Goal: Task Accomplishment & Management: Complete application form

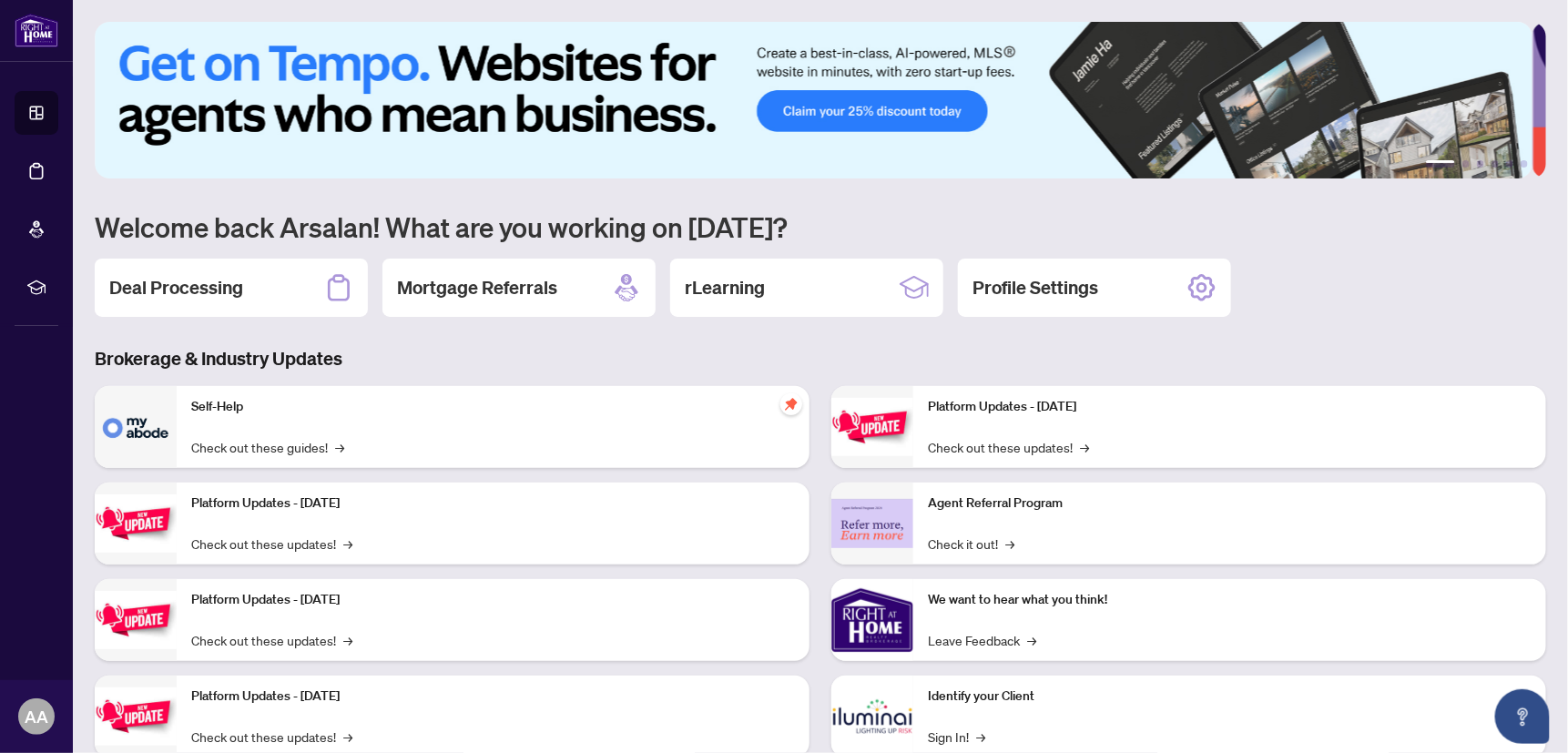
click at [250, 283] on div "Deal Processing" at bounding box center [231, 288] width 273 height 58
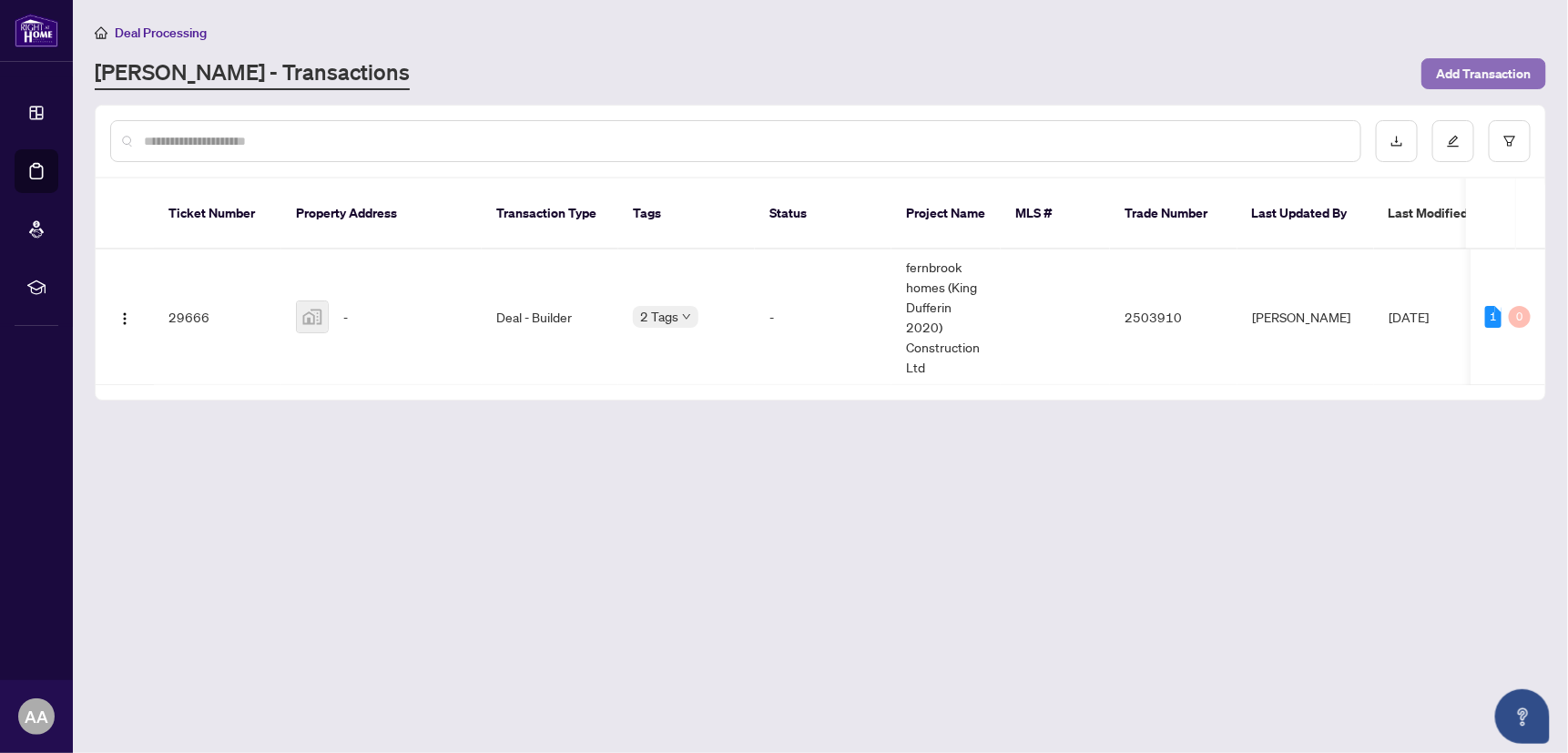
click at [1485, 70] on span "Add Transaction" at bounding box center [1484, 73] width 96 height 29
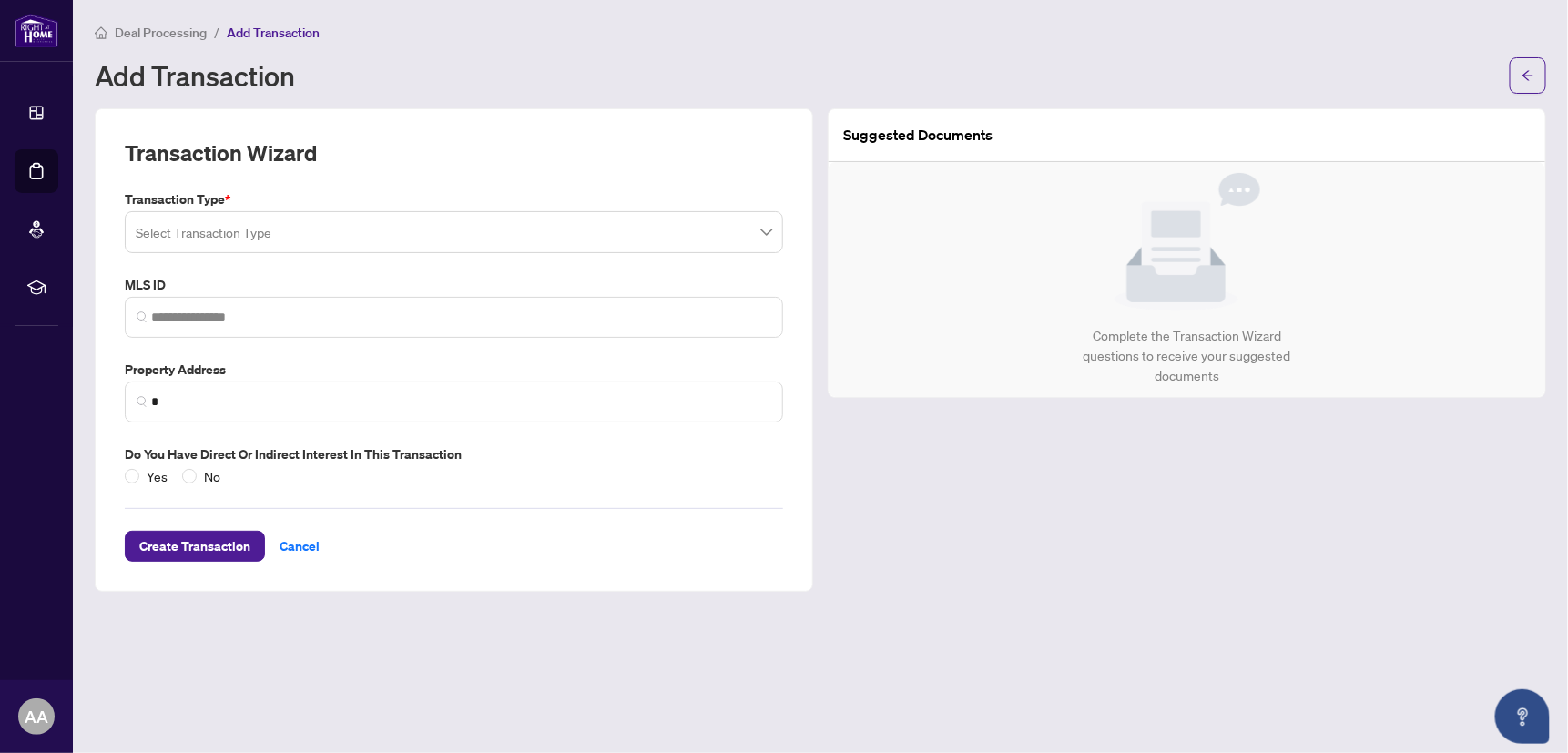
click at [255, 234] on input "search" at bounding box center [445, 234] width 620 height 40
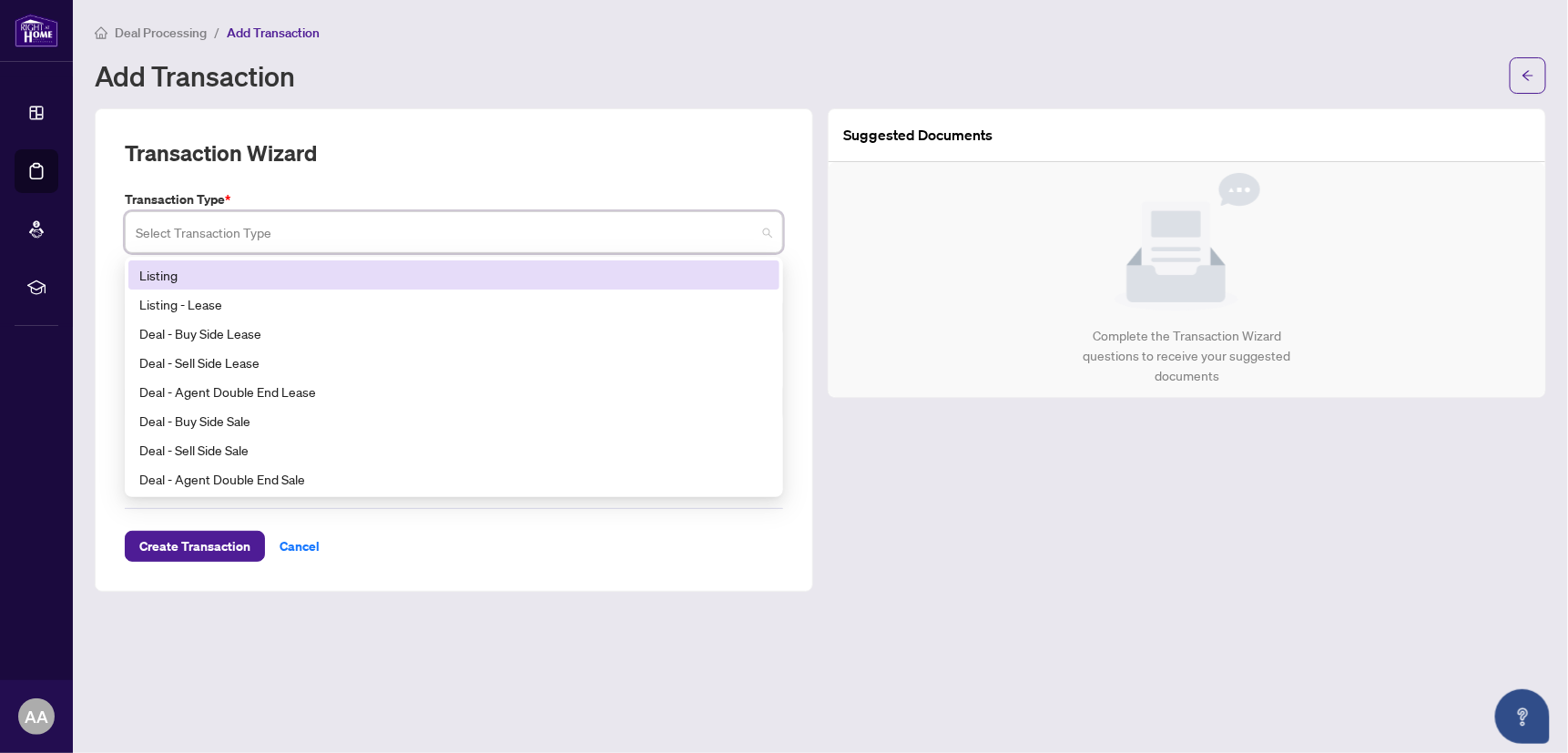
click at [211, 275] on div "Listing" at bounding box center [454, 275] width 629 height 20
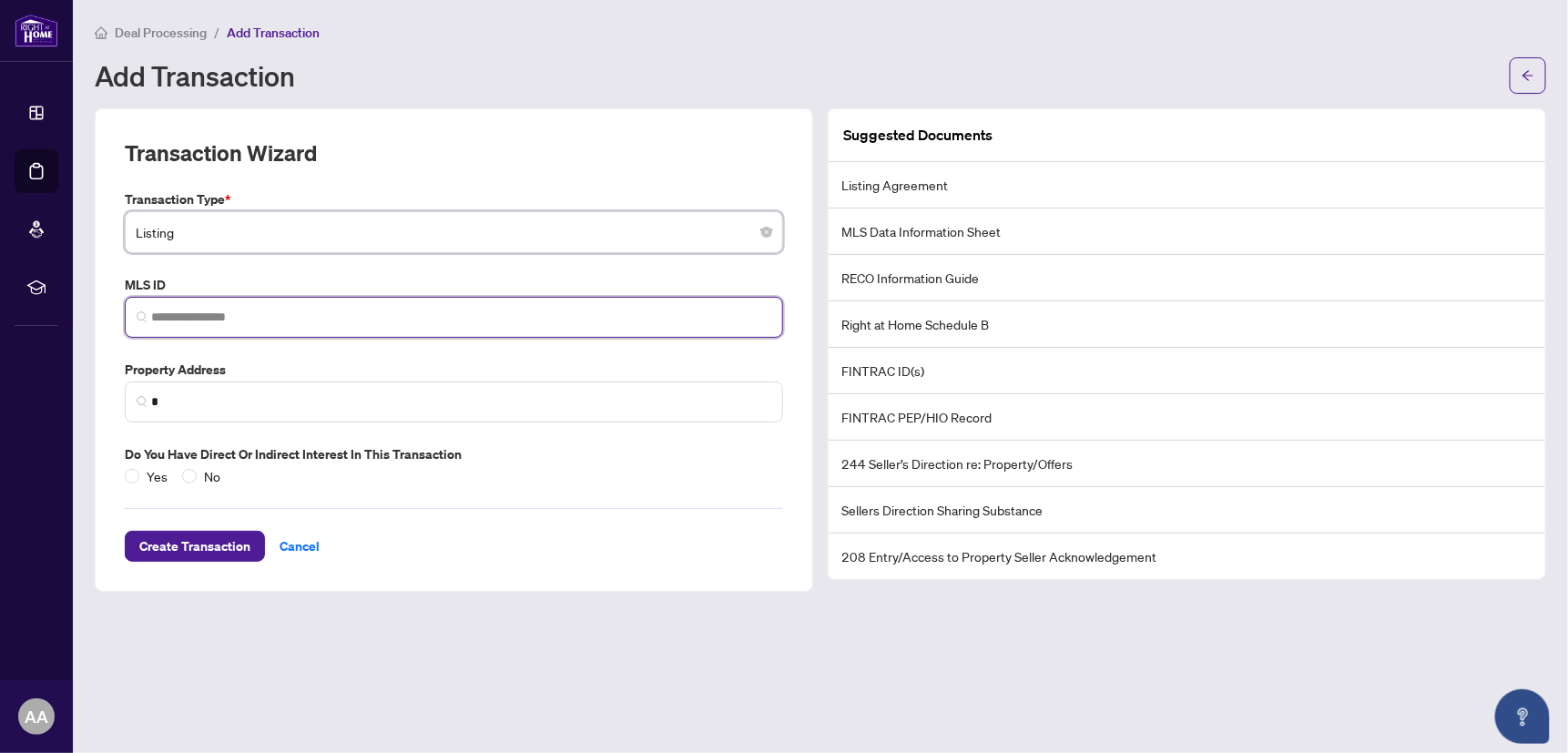
click at [203, 311] on input "search" at bounding box center [460, 317] width 620 height 19
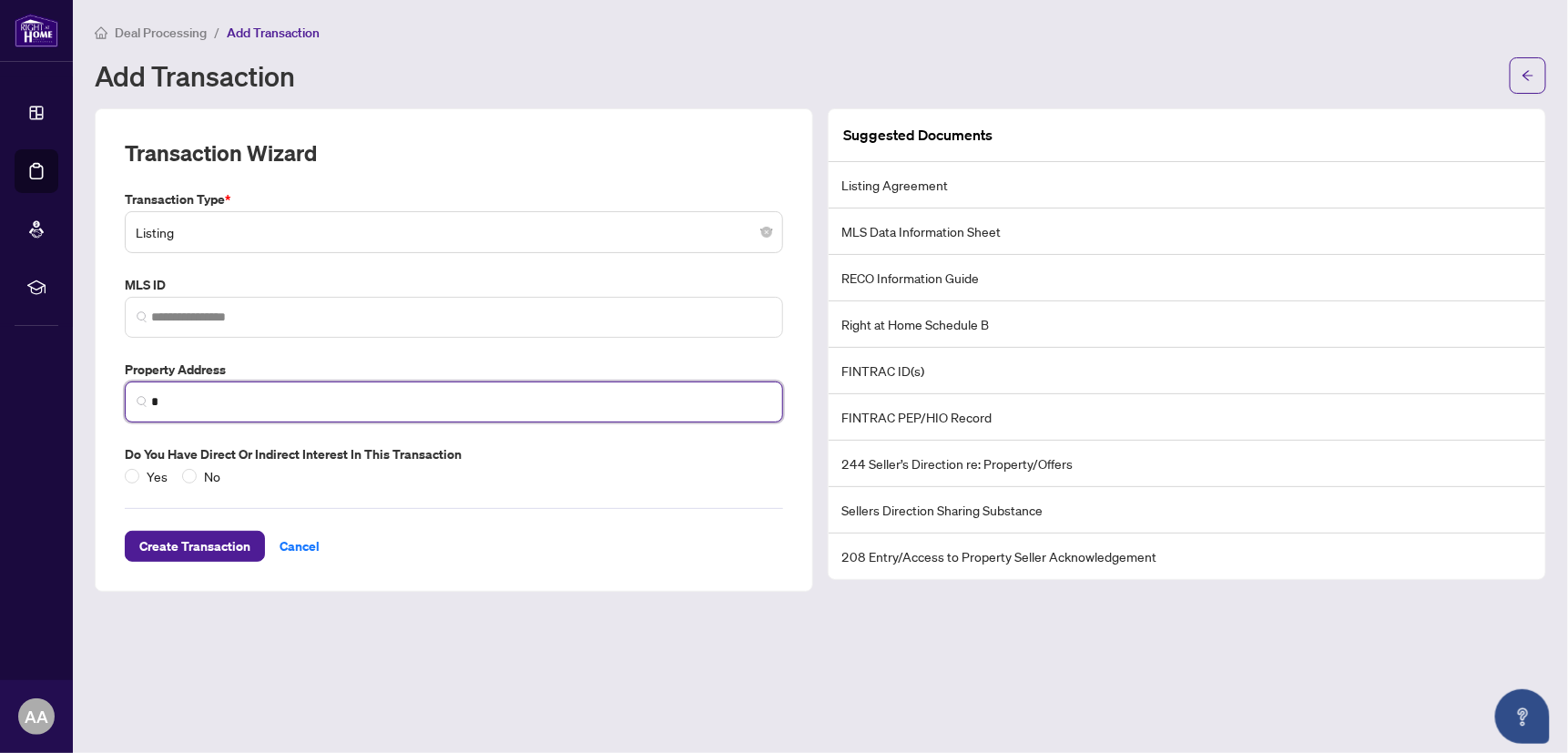
click at [184, 397] on input "*" at bounding box center [460, 402] width 620 height 19
paste input "**********"
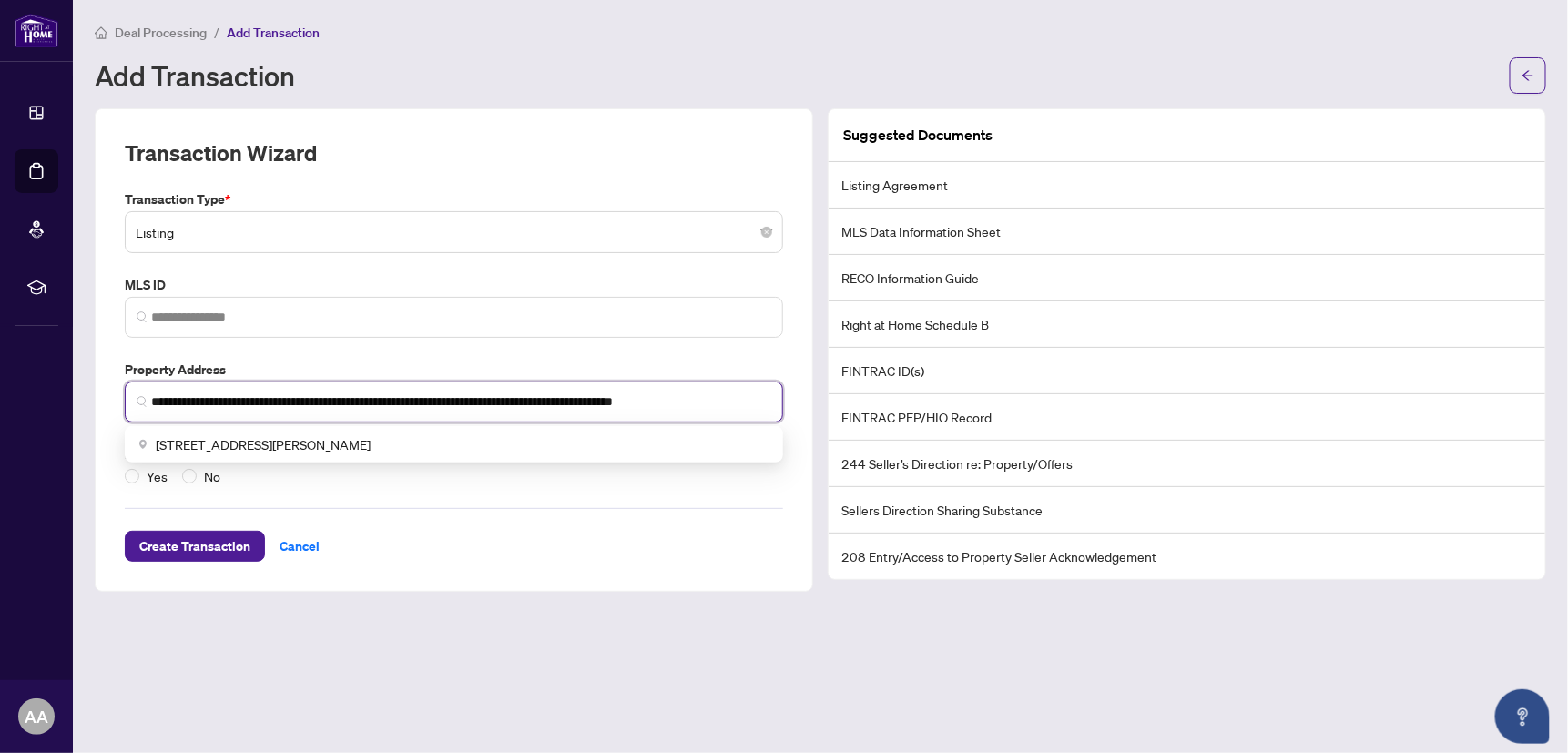
drag, startPoint x: 611, startPoint y: 399, endPoint x: 336, endPoint y: 401, distance: 275.0
click at [336, 401] on input "**********" at bounding box center [460, 402] width 620 height 19
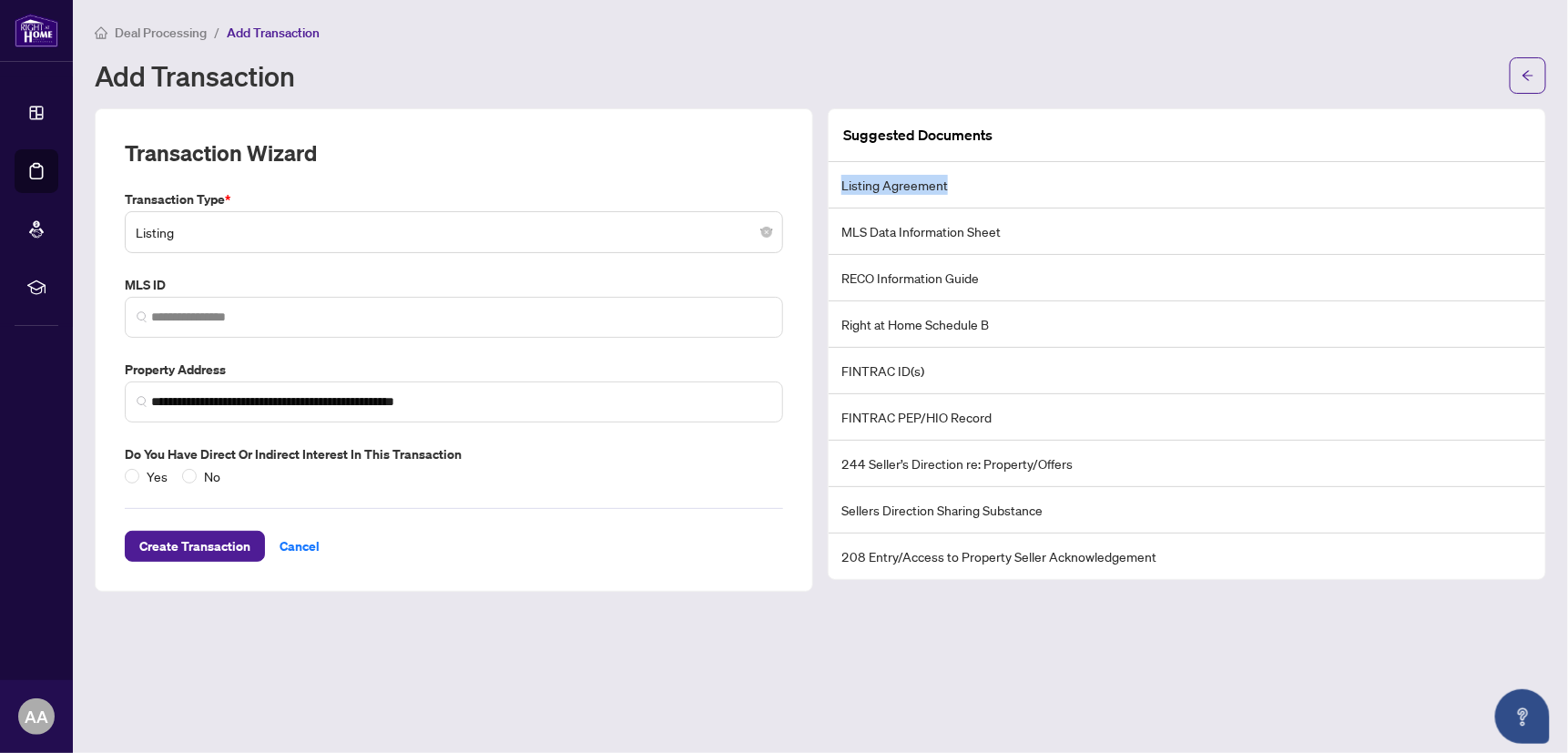
drag, startPoint x: 958, startPoint y: 181, endPoint x: 833, endPoint y: 184, distance: 125.0
click at [833, 184] on li "Listing Agreement" at bounding box center [1187, 186] width 716 height 47
drag, startPoint x: 833, startPoint y: 184, endPoint x: 882, endPoint y: 185, distance: 49.0
copy li "Listing Agreement"
drag, startPoint x: 948, startPoint y: 222, endPoint x: 975, endPoint y: 232, distance: 28.8
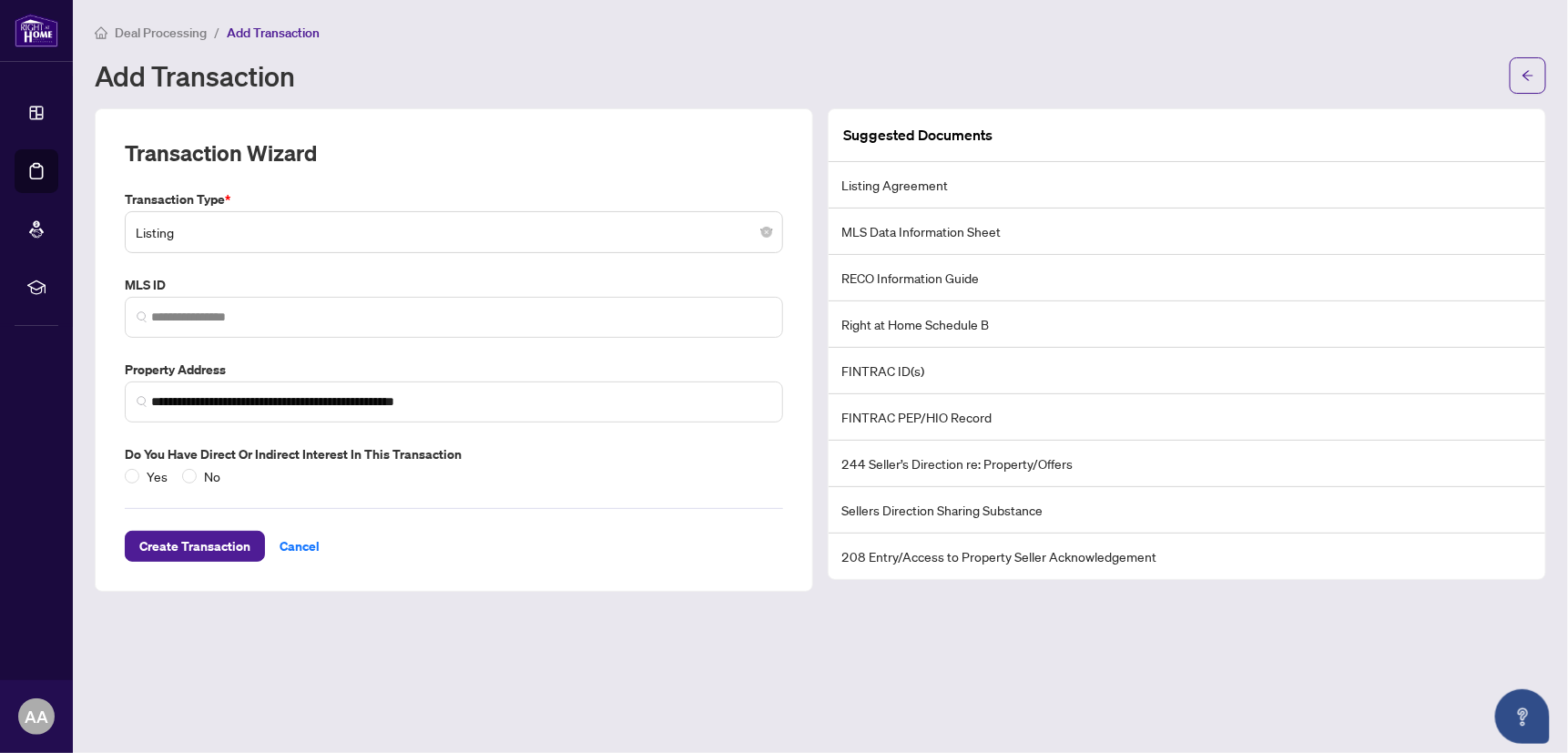
click at [948, 222] on li "MLS Data Information Sheet" at bounding box center [1187, 232] width 716 height 47
drag, startPoint x: 1006, startPoint y: 228, endPoint x: 838, endPoint y: 236, distance: 168.2
click at [838, 236] on li "MLS Data Information Sheet" at bounding box center [1187, 232] width 716 height 47
drag, startPoint x: 838, startPoint y: 236, endPoint x: 860, endPoint y: 232, distance: 22.4
copy li "MLS Data Information Sheet"
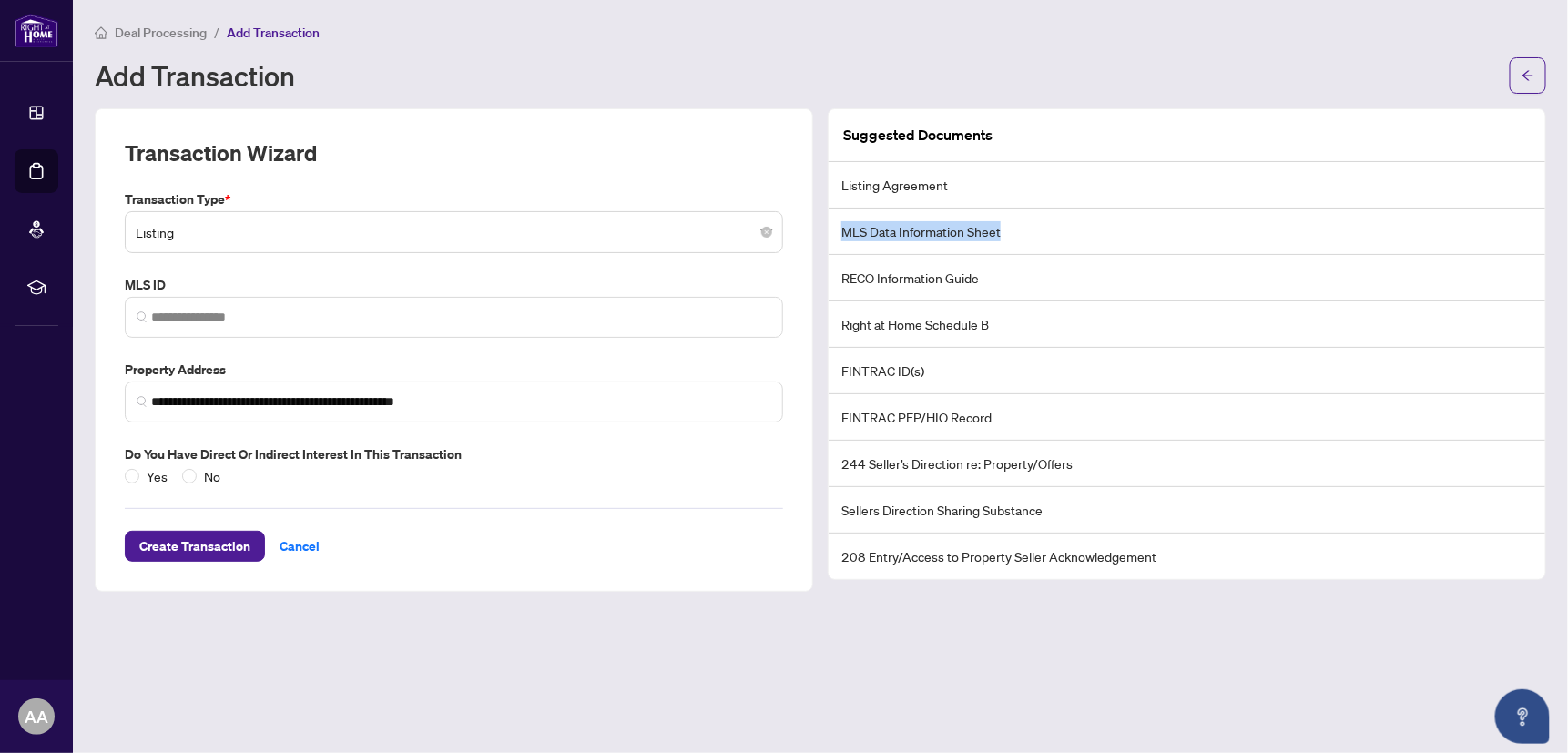
click at [878, 232] on li "MLS Data Information Sheet" at bounding box center [1187, 232] width 716 height 47
click at [878, 231] on li "MLS Data Information Sheet" at bounding box center [1187, 232] width 716 height 47
click at [877, 231] on li "MLS Data Information Sheet" at bounding box center [1187, 232] width 716 height 47
copy li "MLS Data Information Sheet"
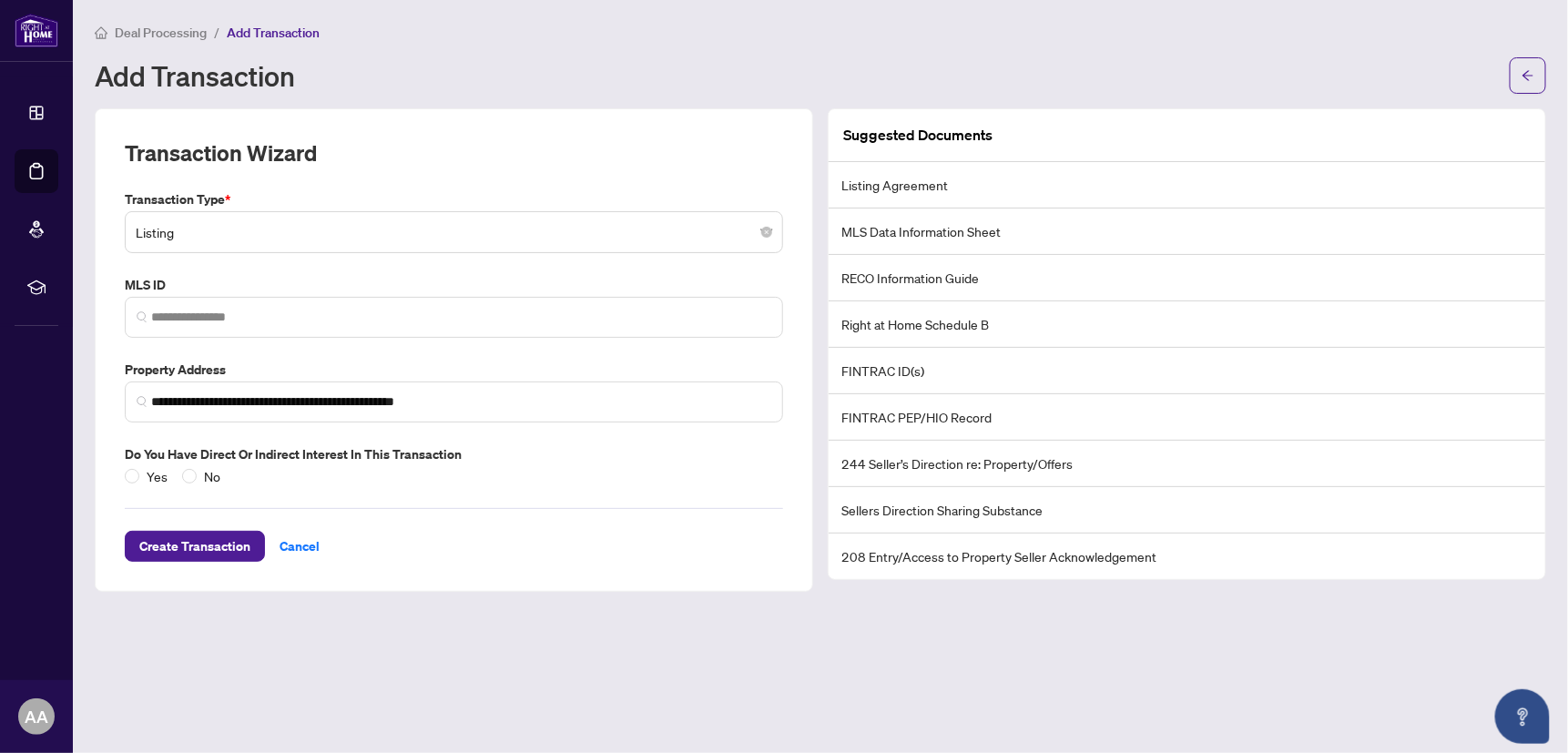
click at [970, 262] on li "RECO Information Guide" at bounding box center [1187, 279] width 716 height 47
drag, startPoint x: 984, startPoint y: 274, endPoint x: 948, endPoint y: 277, distance: 36.1
click at [948, 277] on li "RECO Information Guide" at bounding box center [1187, 279] width 716 height 47
drag, startPoint x: 948, startPoint y: 277, endPoint x: 987, endPoint y: 272, distance: 39.3
click at [987, 272] on li "RECO Information Guide" at bounding box center [1187, 279] width 716 height 47
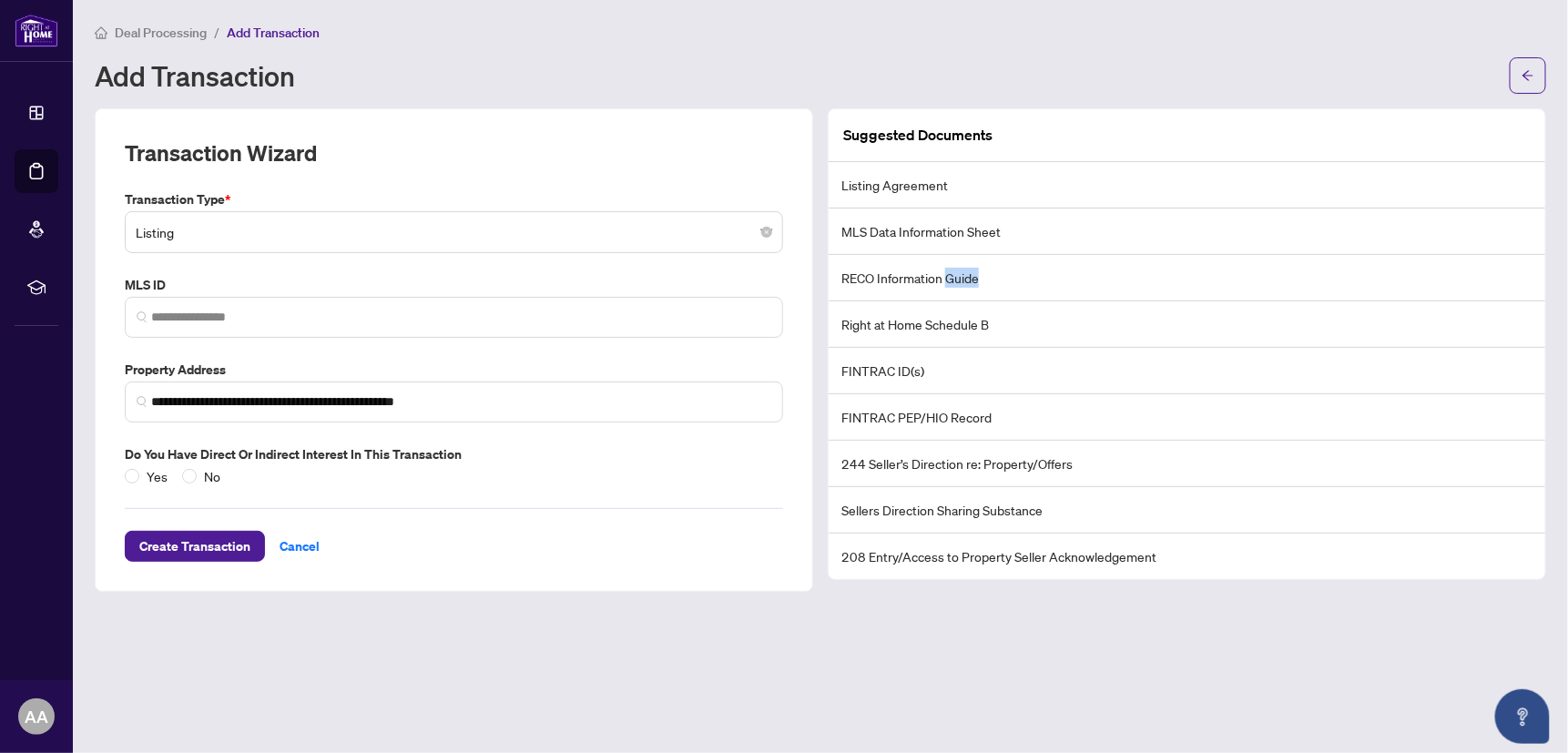
click at [978, 276] on li "RECO Information Guide" at bounding box center [1187, 279] width 716 height 47
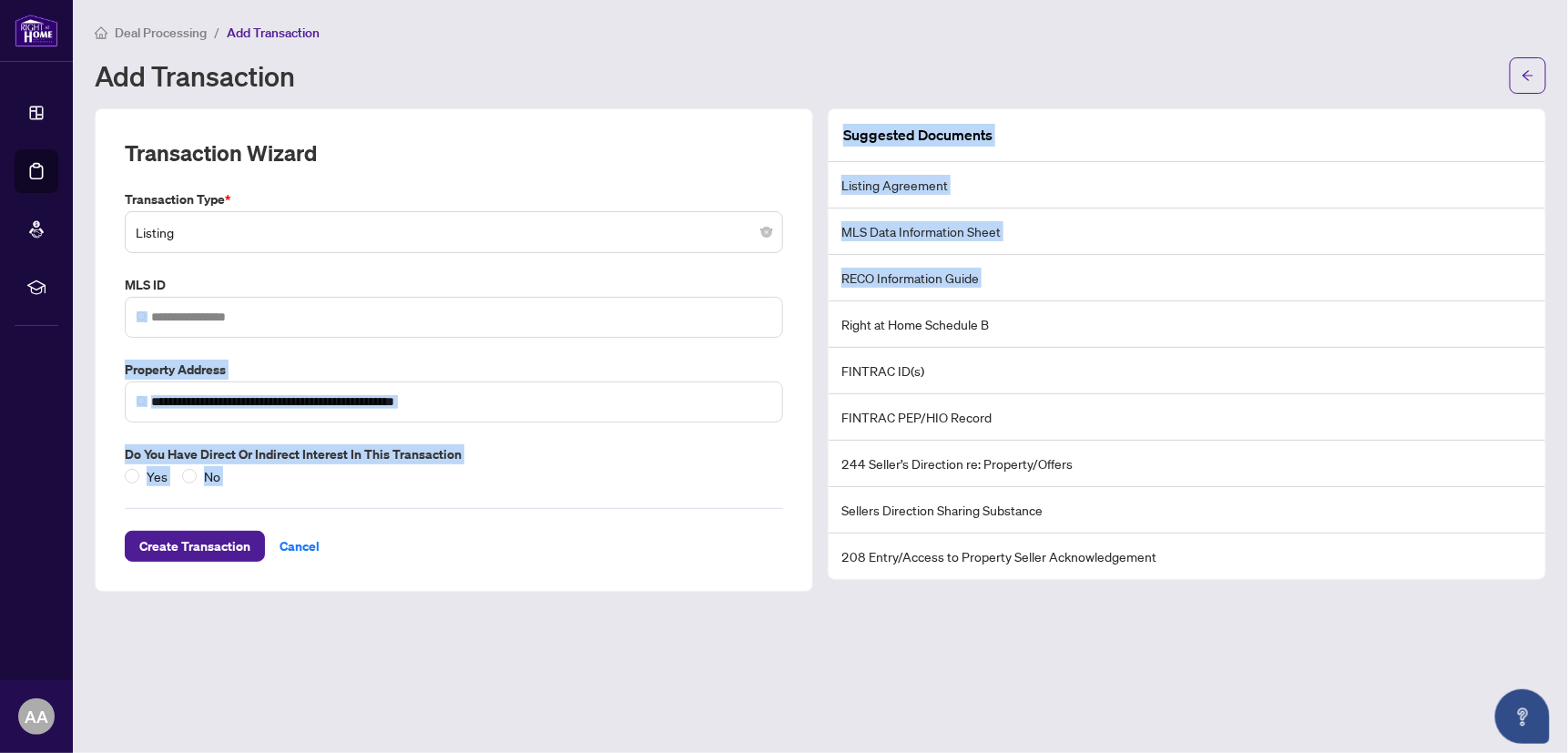
drag, startPoint x: 978, startPoint y: 278, endPoint x: 817, endPoint y: 279, distance: 161.0
click at [817, 279] on div "**********" at bounding box center [820, 351] width 1466 height 484
drag, startPoint x: 817, startPoint y: 279, endPoint x: 883, endPoint y: 276, distance: 66.1
click at [883, 276] on li "RECO Information Guide" at bounding box center [1187, 279] width 716 height 47
click at [875, 276] on li "RECO Information Guide" at bounding box center [1187, 279] width 716 height 47
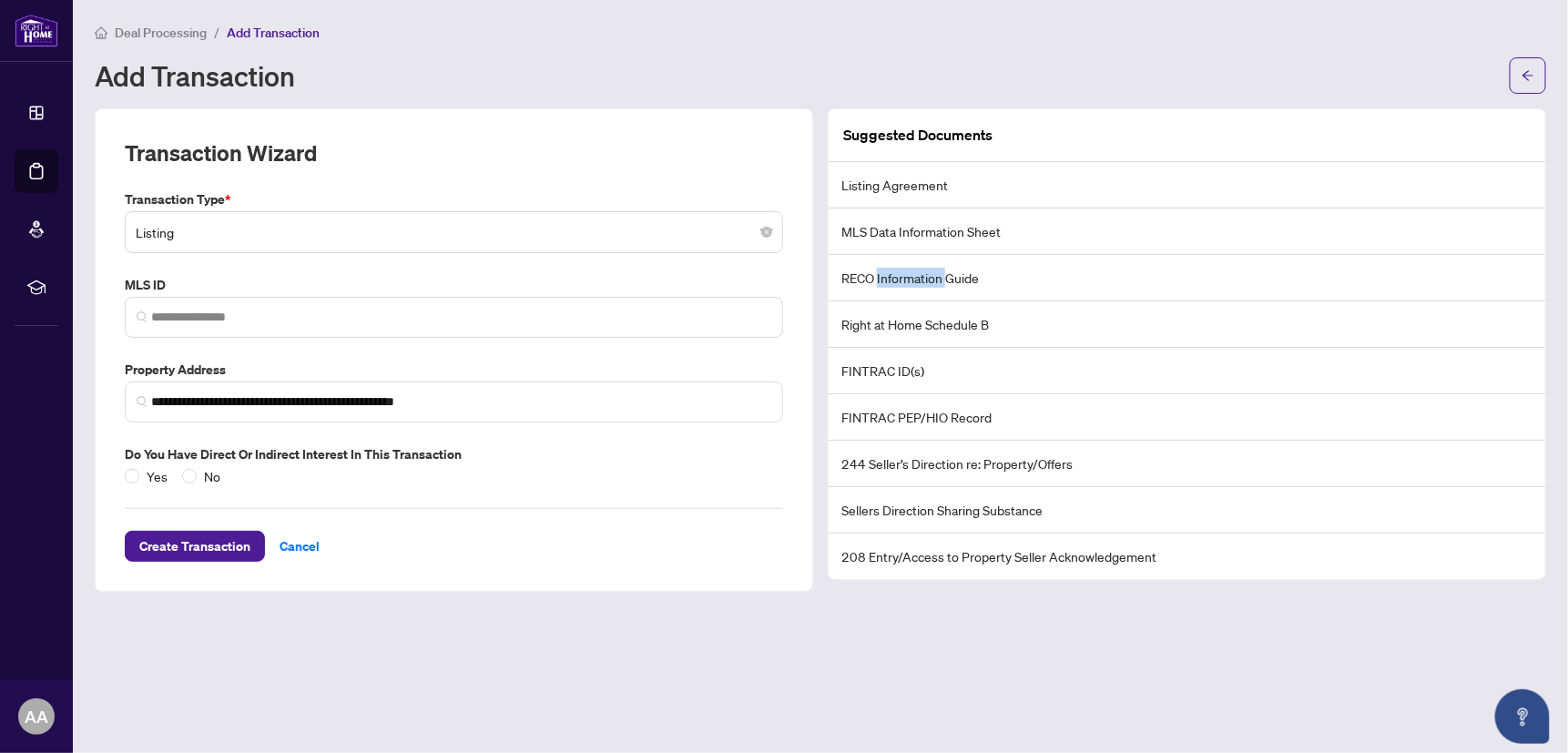
click at [875, 276] on li "RECO Information Guide" at bounding box center [1187, 279] width 716 height 47
drag, startPoint x: 875, startPoint y: 276, endPoint x: 888, endPoint y: 276, distance: 13.0
click at [893, 277] on li "RECO Information Guide" at bounding box center [1187, 279] width 716 height 47
click at [893, 276] on li "RECO Information Guide" at bounding box center [1187, 279] width 716 height 47
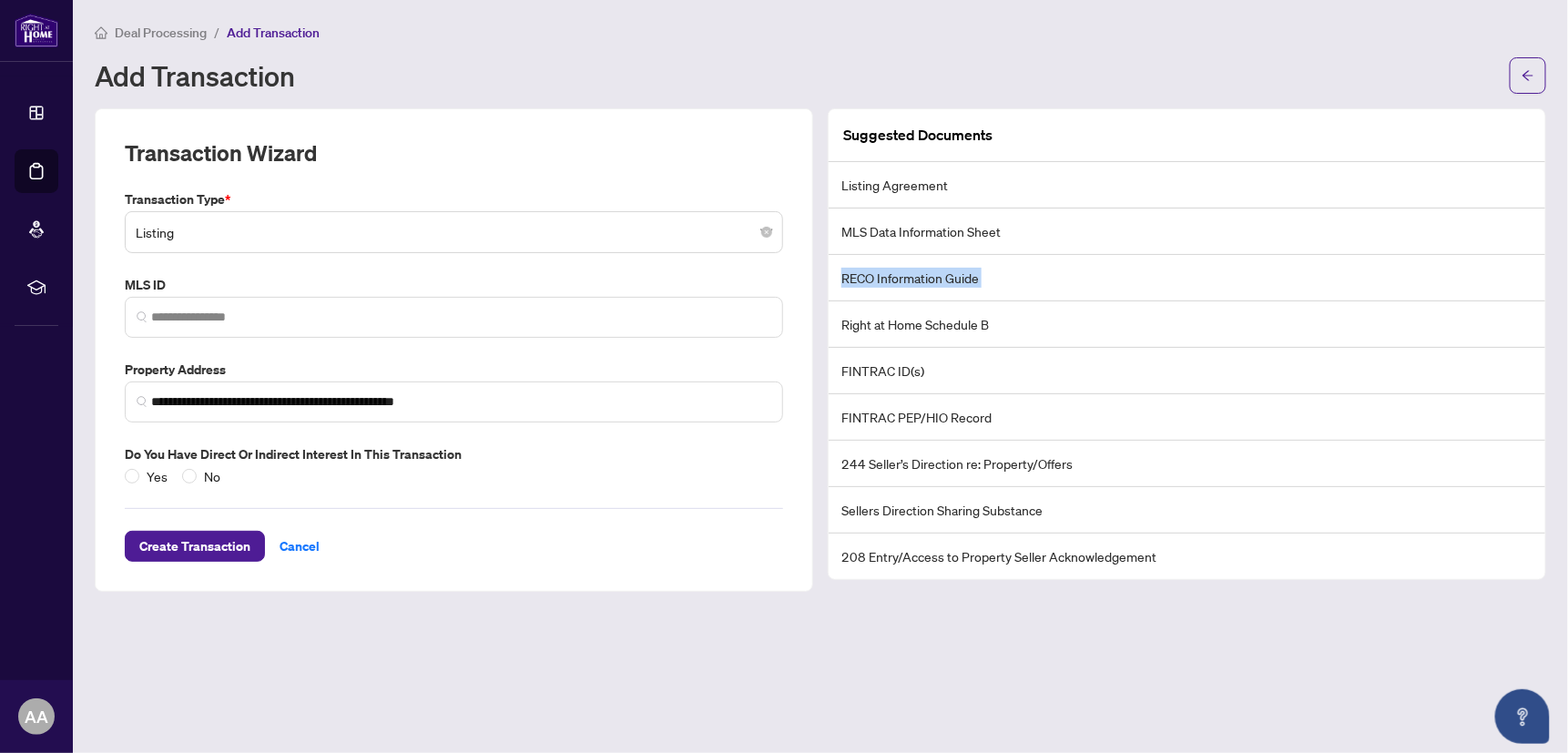
click at [893, 276] on li "RECO Information Guide" at bounding box center [1187, 279] width 716 height 47
click at [1325, 245] on li "MLS Data Information Sheet" at bounding box center [1187, 232] width 716 height 47
drag, startPoint x: 938, startPoint y: 184, endPoint x: 831, endPoint y: 193, distance: 107.4
click at [831, 193] on li "Listing Agreement" at bounding box center [1187, 186] width 716 height 47
copy li "Listing Agreement"
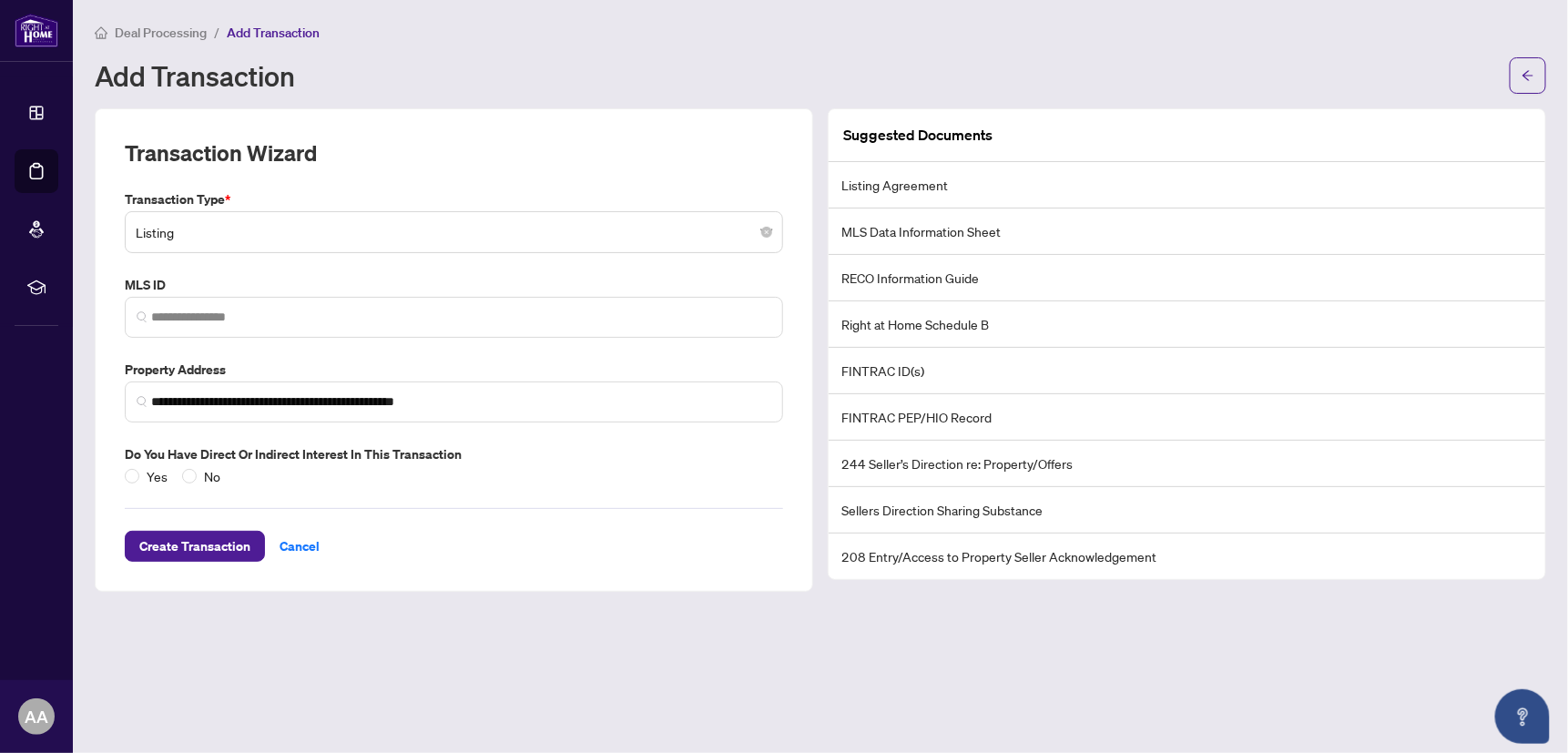
click at [986, 234] on li "MLS Data Information Sheet" at bounding box center [1187, 232] width 716 height 47
drag, startPoint x: 1000, startPoint y: 233, endPoint x: 840, endPoint y: 241, distance: 160.2
click at [840, 241] on li "MLS Data Information Sheet" at bounding box center [1187, 232] width 716 height 47
drag, startPoint x: 840, startPoint y: 241, endPoint x: 847, endPoint y: 235, distance: 9.2
copy li "MLS Data Information Sheet"
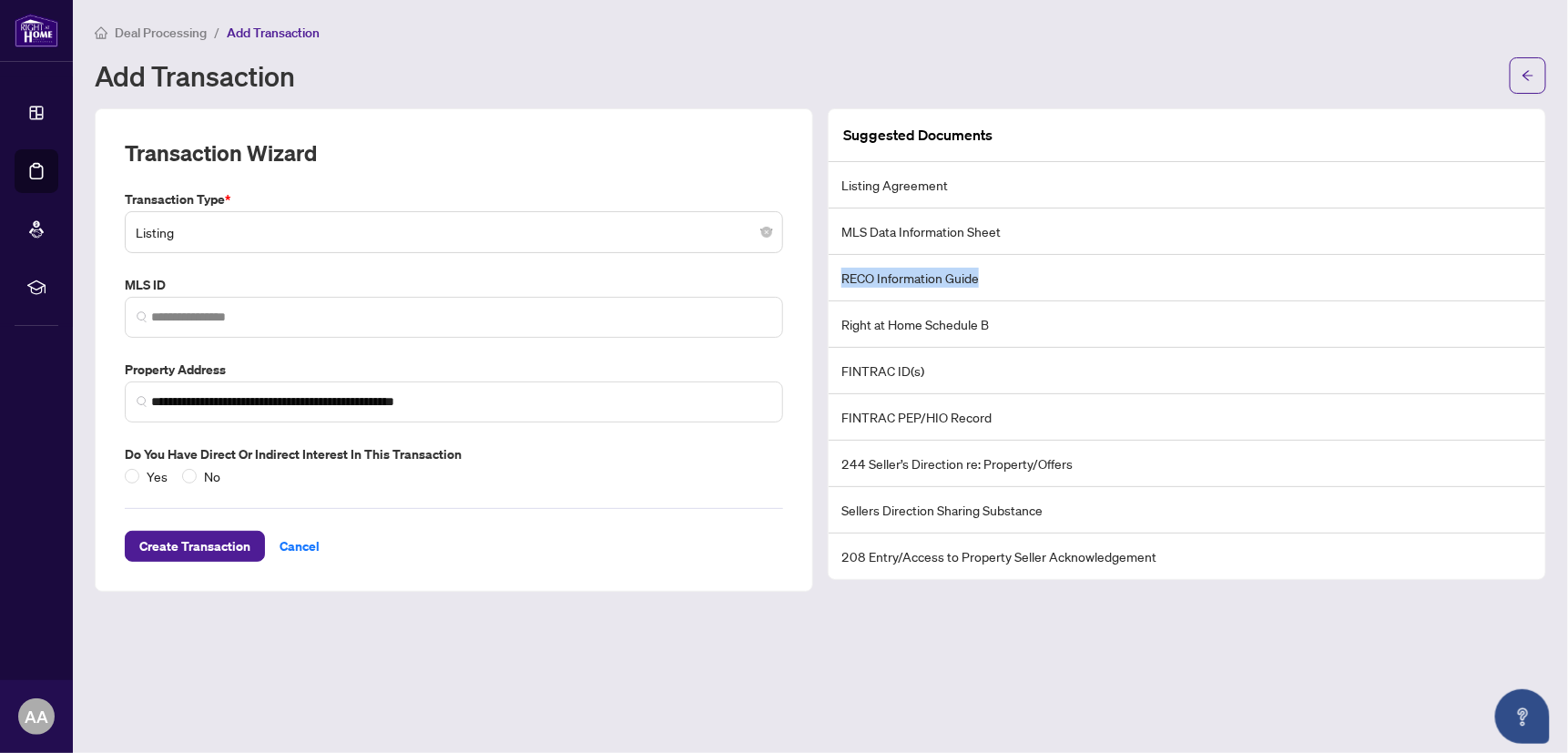
drag, startPoint x: 984, startPoint y: 269, endPoint x: 829, endPoint y: 286, distance: 155.9
click at [829, 286] on li "RECO Information Guide" at bounding box center [1187, 279] width 716 height 47
drag, startPoint x: 829, startPoint y: 286, endPoint x: 885, endPoint y: 280, distance: 56.3
copy li "RECO Information Guide"
drag, startPoint x: 987, startPoint y: 322, endPoint x: 840, endPoint y: 329, distance: 147.2
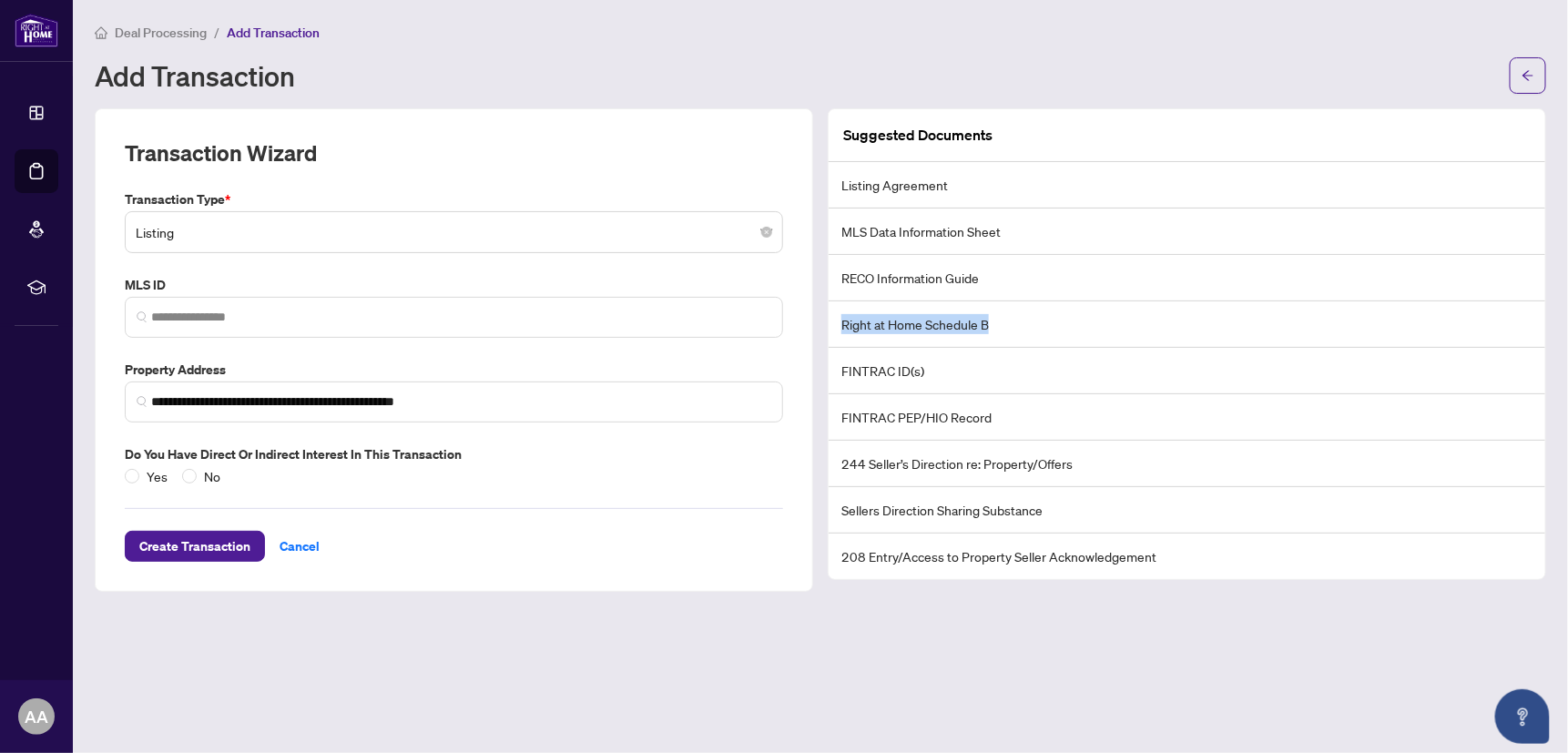
click at [840, 329] on li "Right at Home Schedule B" at bounding box center [1187, 325] width 716 height 47
drag, startPoint x: 840, startPoint y: 329, endPoint x: 860, endPoint y: 329, distance: 20.0
copy li "Right at Home Schedule B"
click at [947, 367] on li "FINTRAC ID(s)" at bounding box center [1187, 371] width 716 height 47
drag, startPoint x: 937, startPoint y: 370, endPoint x: 832, endPoint y: 367, distance: 105.0
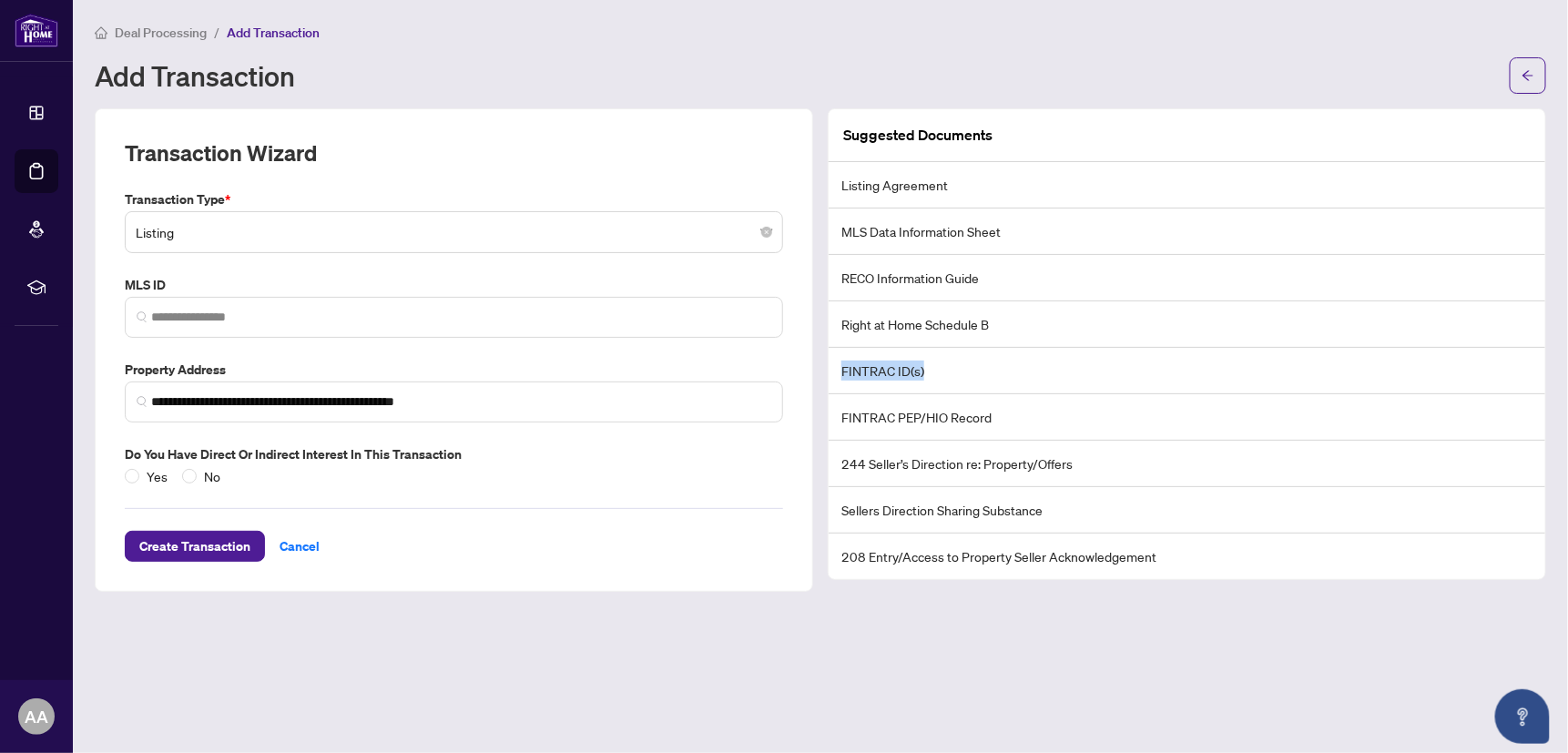
click at [832, 367] on li "FINTRAC ID(s)" at bounding box center [1187, 371] width 716 height 47
copy li "FINTRAC ID(s)"
drag, startPoint x: 987, startPoint y: 414, endPoint x: 832, endPoint y: 429, distance: 155.7
click at [832, 429] on li "FINTRAC PEP/HIO Record" at bounding box center [1187, 418] width 716 height 47
drag, startPoint x: 832, startPoint y: 429, endPoint x: 871, endPoint y: 420, distance: 40.0
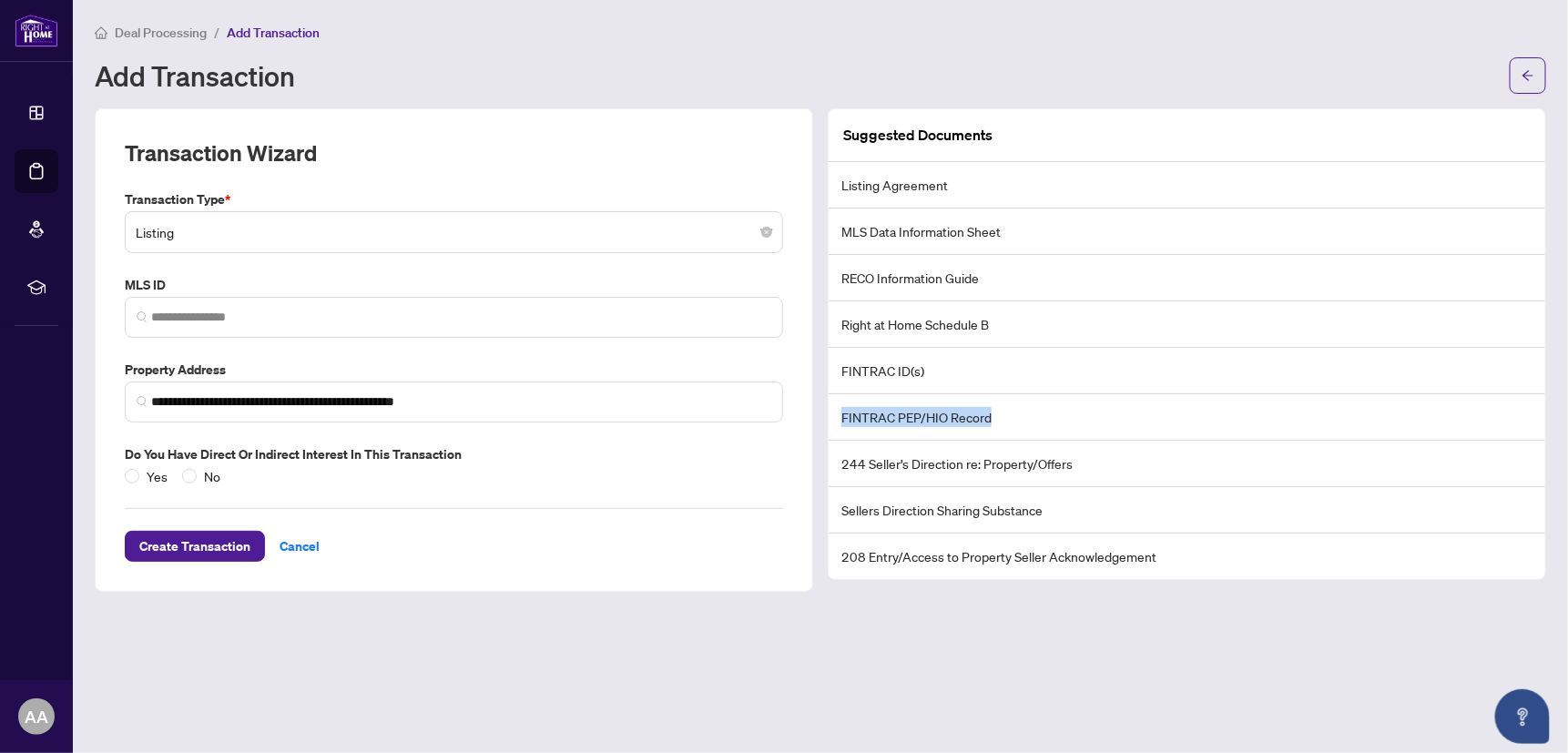
copy li "FINTRAC PEP/HIO Record"
click at [886, 465] on li "244 Seller’s Direction re: Property/Offers" at bounding box center [1187, 464] width 716 height 47
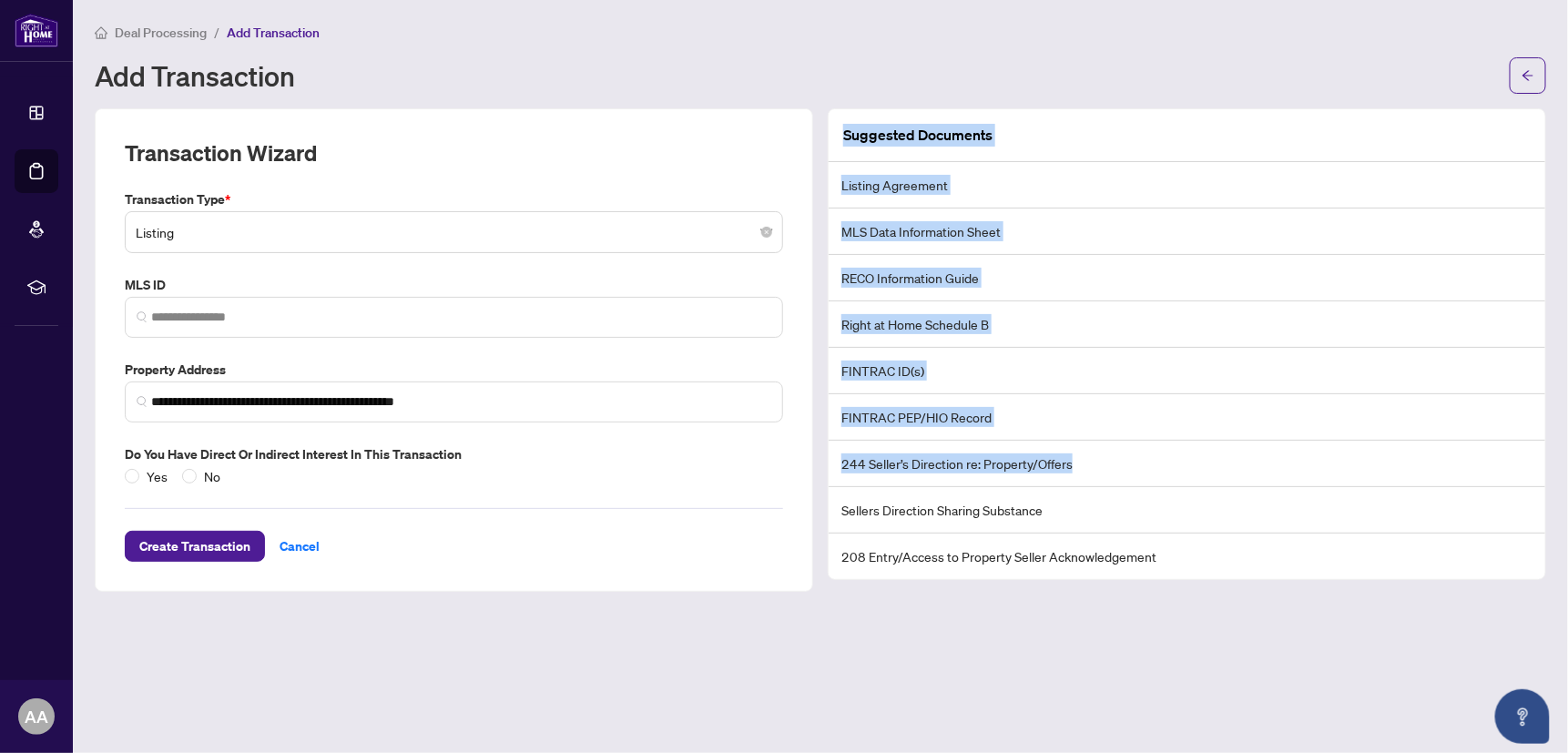
drag, startPoint x: 1068, startPoint y: 463, endPoint x: 816, endPoint y: 472, distance: 252.2
click at [816, 472] on div "**********" at bounding box center [820, 351] width 1466 height 484
drag, startPoint x: 816, startPoint y: 472, endPoint x: 859, endPoint y: 467, distance: 43.3
click at [859, 466] on li "244 Seller’s Direction re: Property/Offers" at bounding box center [1187, 464] width 716 height 47
click at [858, 466] on li "244 Seller’s Direction re: Property/Offers" at bounding box center [1187, 464] width 716 height 47
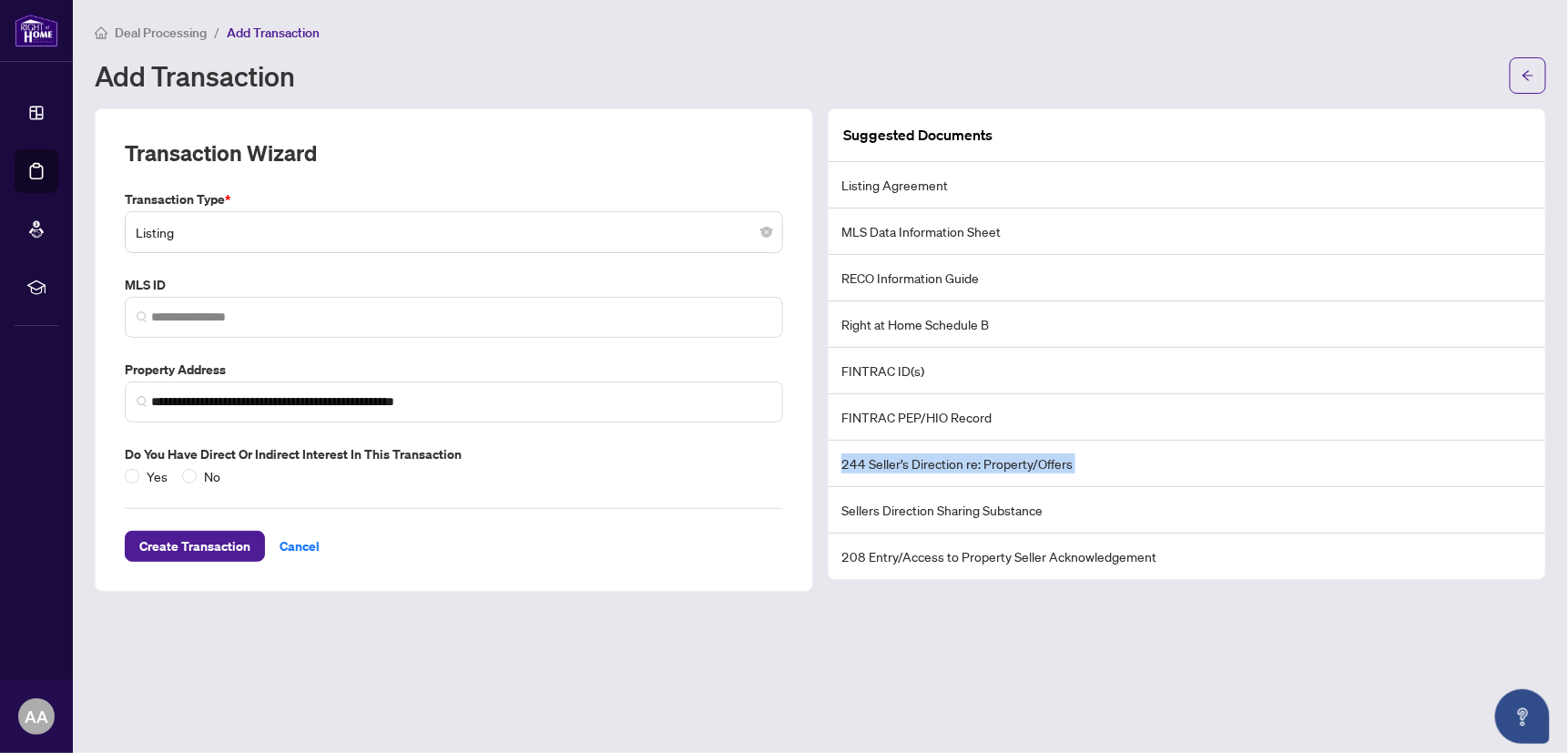
click at [858, 466] on li "244 Seller’s Direction re: Property/Offers" at bounding box center [1187, 464] width 716 height 47
click at [852, 466] on li "244 Seller’s Direction re: Property/Offers" at bounding box center [1187, 464] width 716 height 47
copy li "244 Seller’s Direction re: Property/Offers"
click at [879, 471] on li "244 Seller’s Direction re: Property/Offers" at bounding box center [1187, 464] width 716 height 47
drag, startPoint x: 869, startPoint y: 463, endPoint x: 963, endPoint y: 460, distance: 94.0
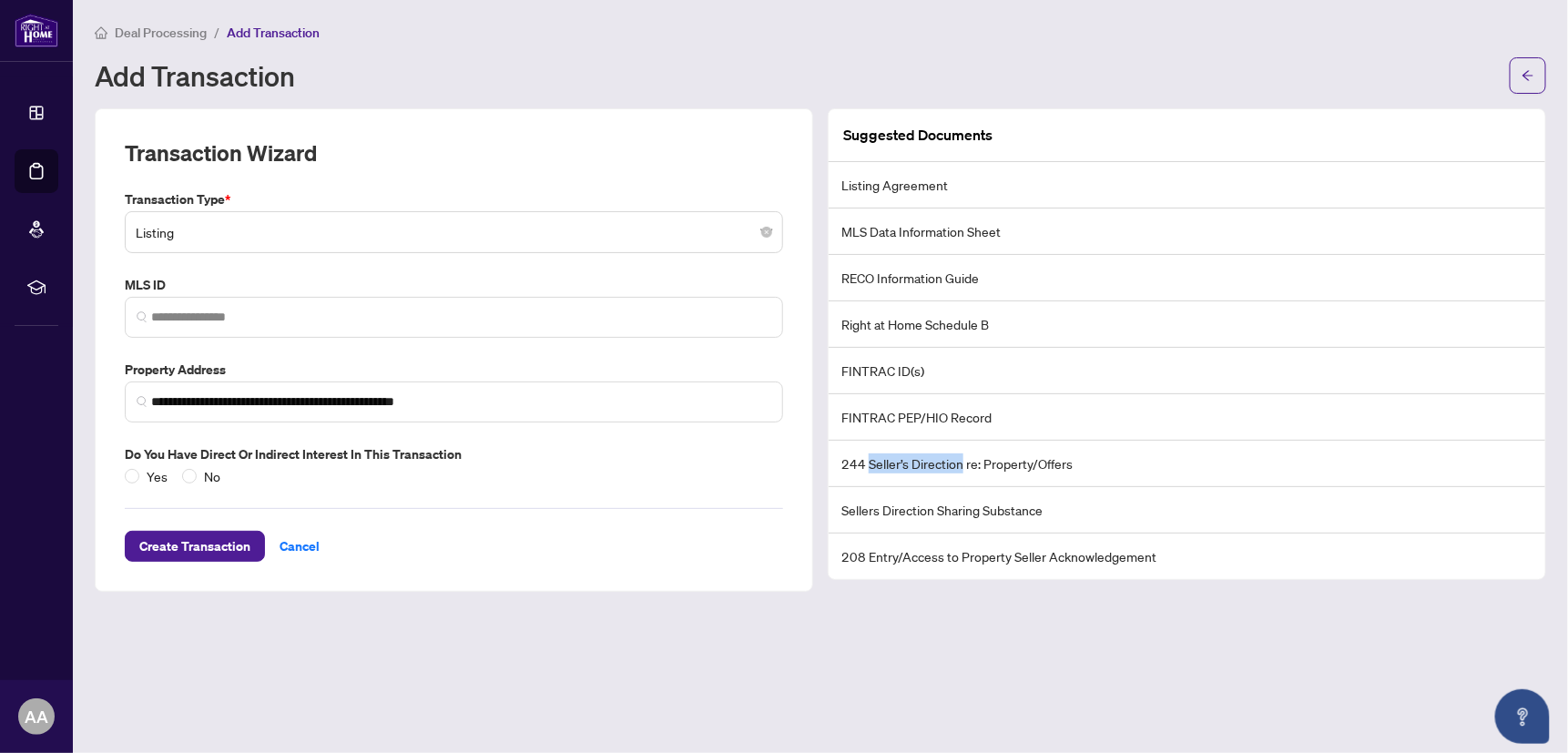
click at [963, 460] on li "244 Seller’s Direction re: Property/Offers" at bounding box center [1187, 464] width 716 height 47
drag, startPoint x: 963, startPoint y: 460, endPoint x: 951, endPoint y: 461, distance: 12.0
drag, startPoint x: 843, startPoint y: 509, endPoint x: 932, endPoint y: 507, distance: 89.0
click at [932, 507] on li "Sellers Direction Sharing Substance" at bounding box center [1187, 511] width 716 height 47
click at [1032, 512] on li "Sellers Direction Sharing Substance" at bounding box center [1187, 511] width 716 height 47
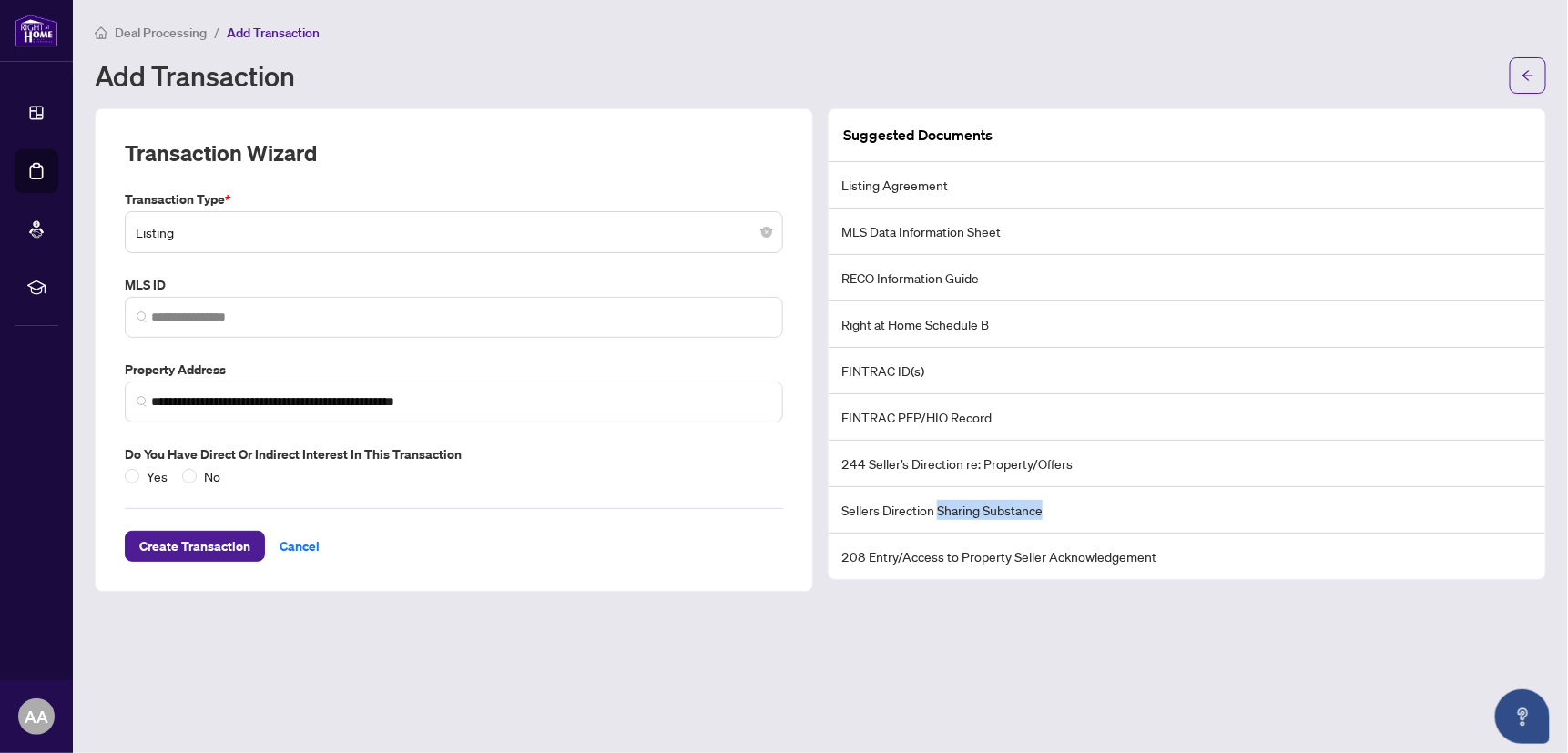
drag, startPoint x: 1041, startPoint y: 512, endPoint x: 939, endPoint y: 518, distance: 102.2
click at [939, 518] on li "Sellers Direction Sharing Substance" at bounding box center [1187, 511] width 716 height 47
click at [887, 491] on li "Sellers Direction Sharing Substance" at bounding box center [1187, 511] width 716 height 47
click at [923, 516] on li "Sellers Direction Sharing Substance" at bounding box center [1187, 511] width 716 height 47
click at [948, 129] on article "Suggested Documents" at bounding box center [917, 135] width 149 height 23
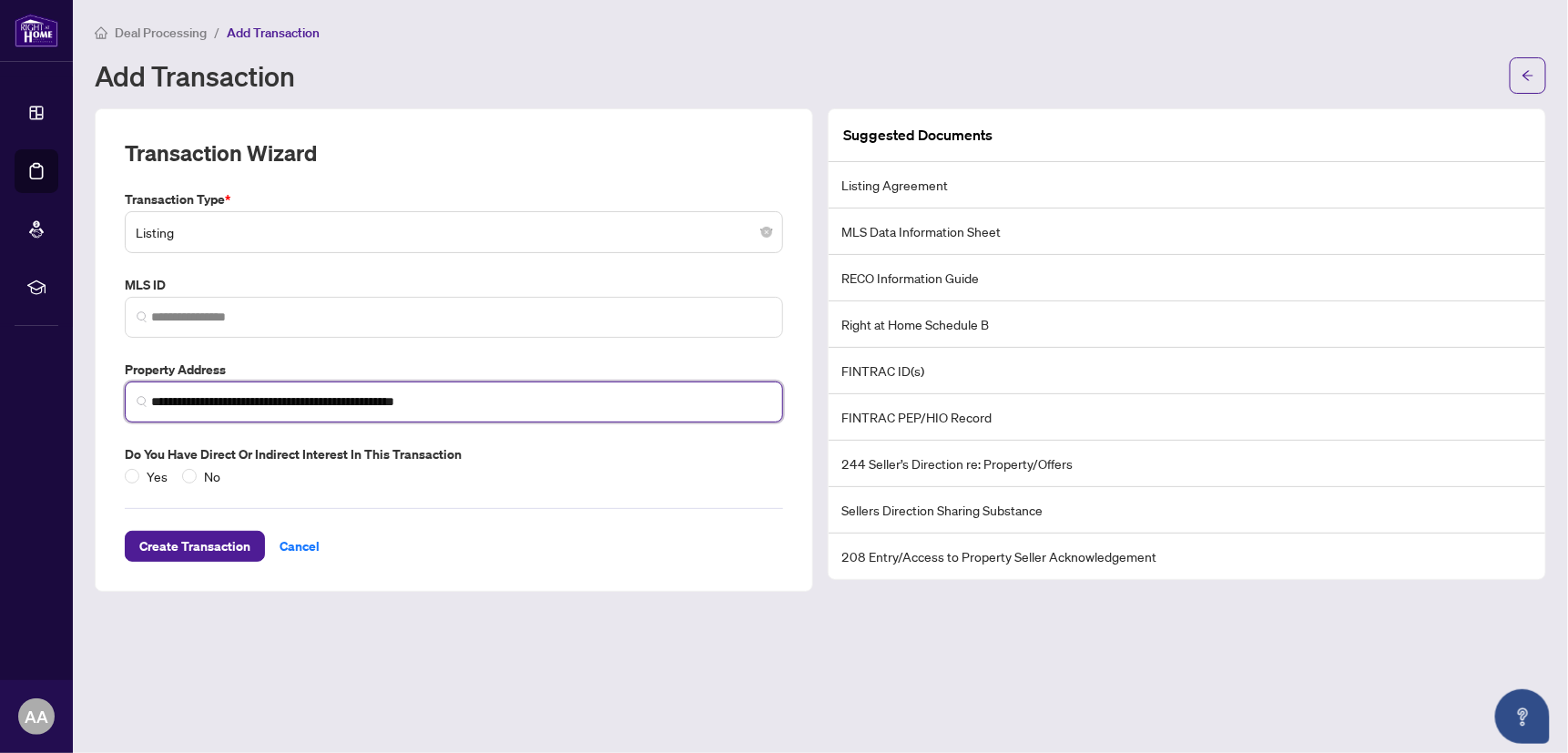
click at [155, 401] on input "**********" at bounding box center [460, 402] width 620 height 19
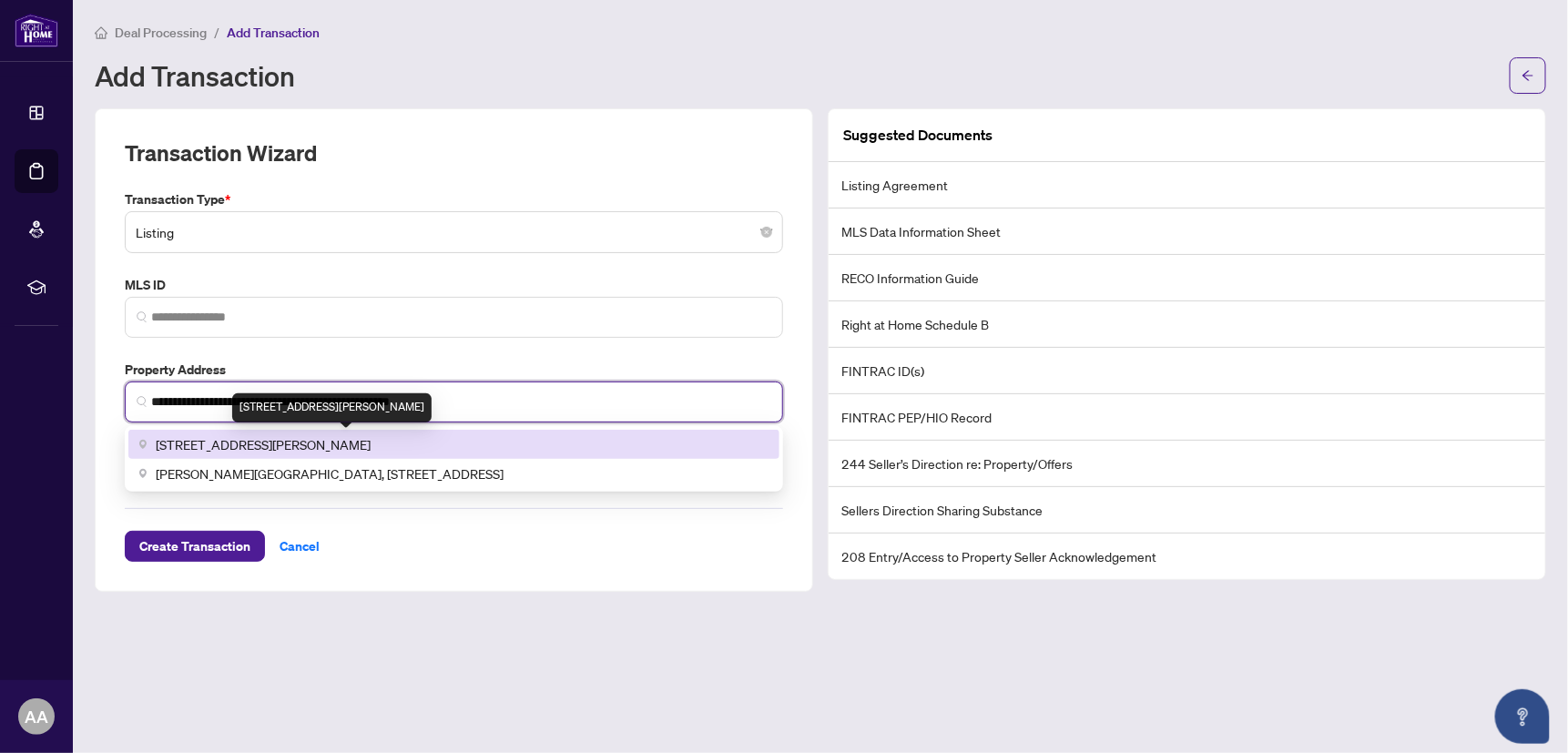
click at [370, 443] on span "[STREET_ADDRESS][PERSON_NAME]" at bounding box center [262, 444] width 215 height 20
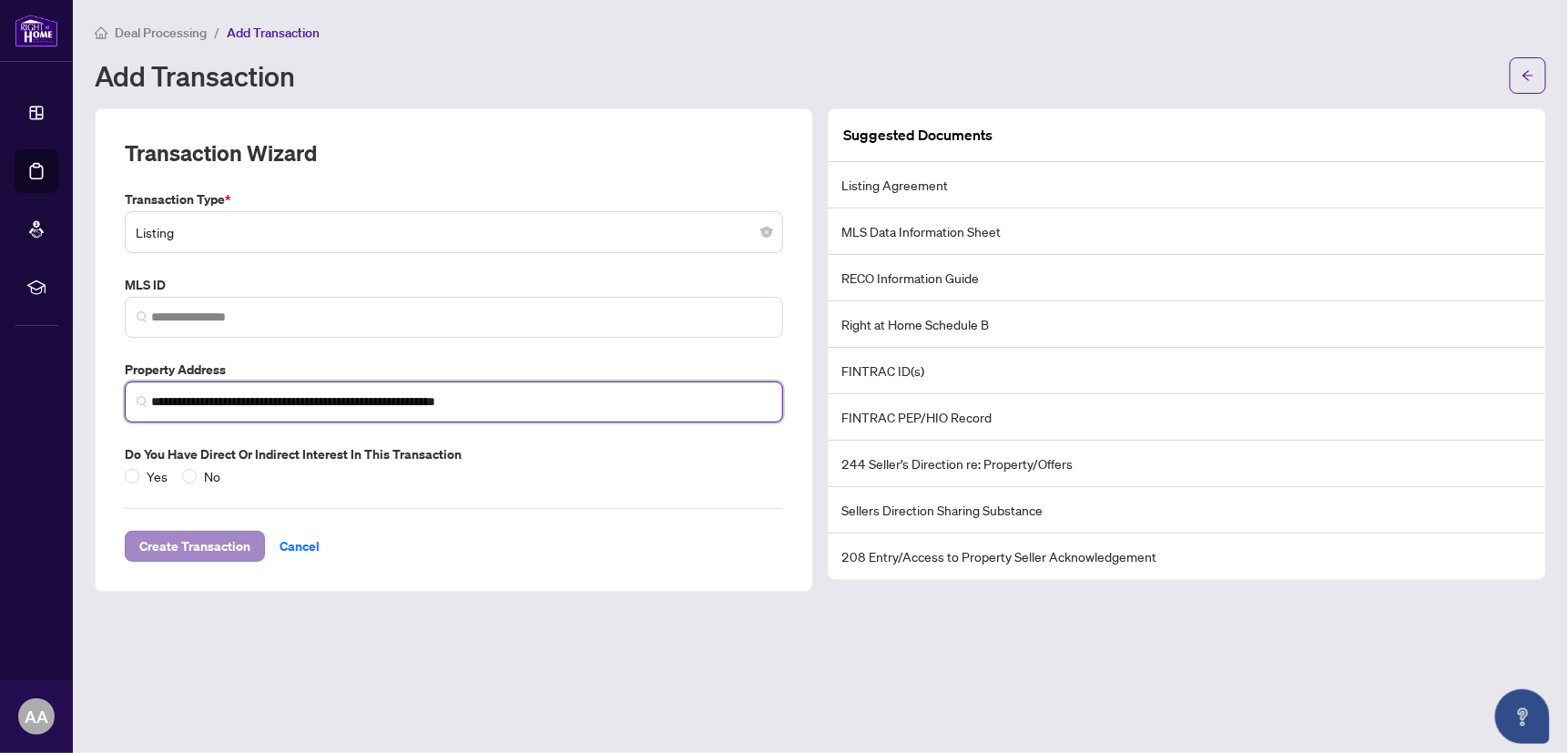
type input "**********"
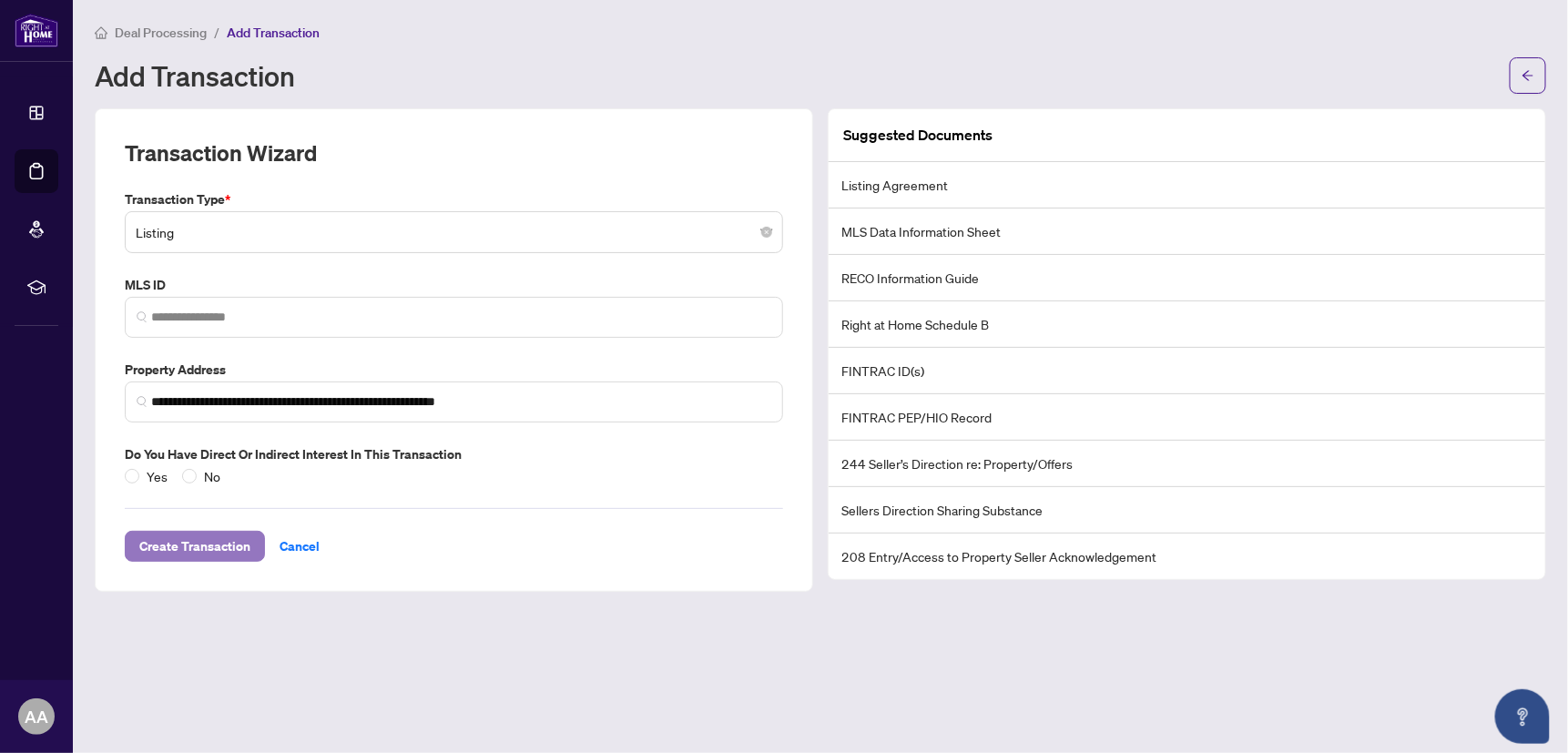
click at [203, 544] on span "Create Transaction" at bounding box center [195, 546] width 112 height 29
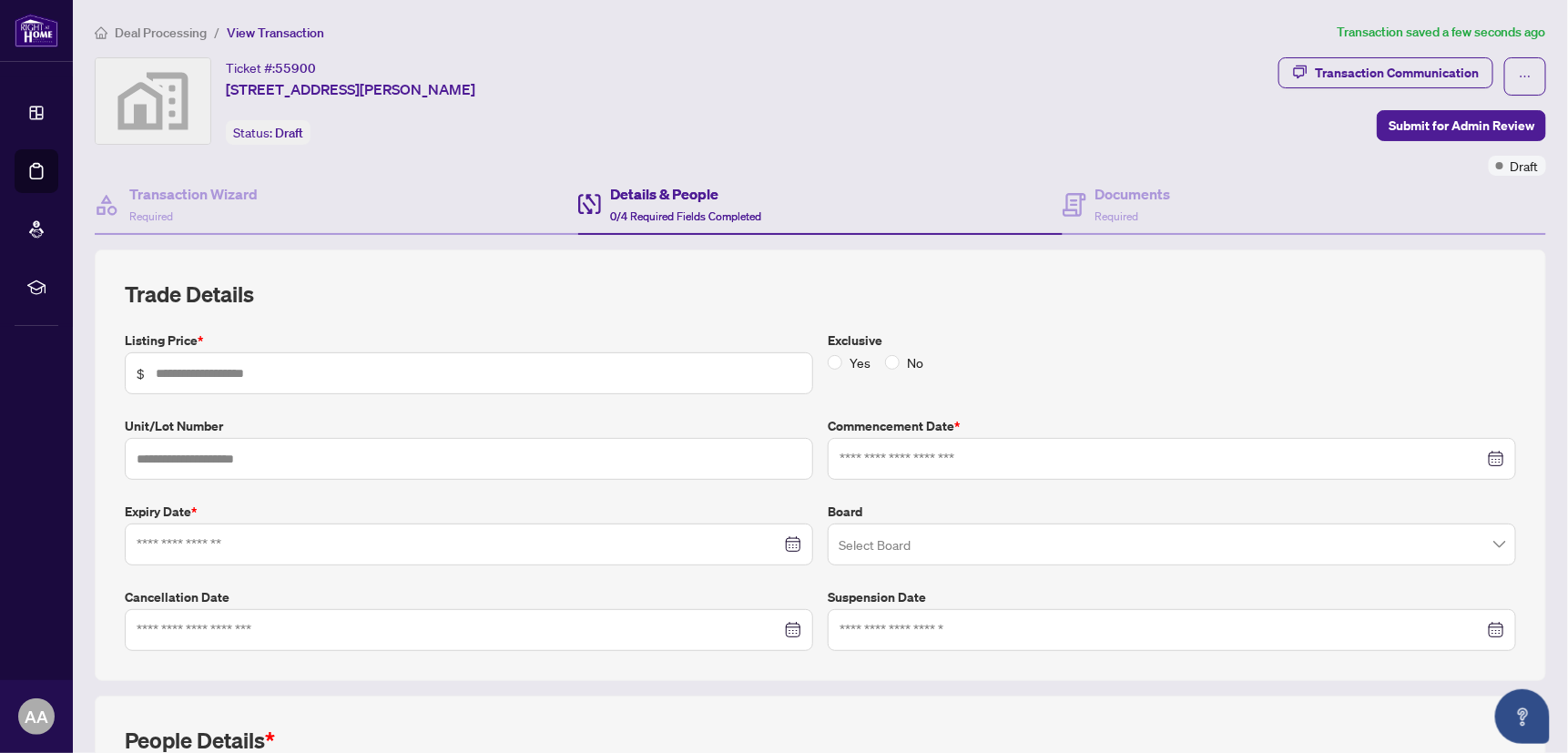
drag, startPoint x: 206, startPoint y: 375, endPoint x: 187, endPoint y: 425, distance: 53.5
click at [187, 425] on div "Listing Price * $ Exclusive Yes No Unit/Lot Number Commencement Date * Expiry D…" at bounding box center [820, 491] width 1406 height 321
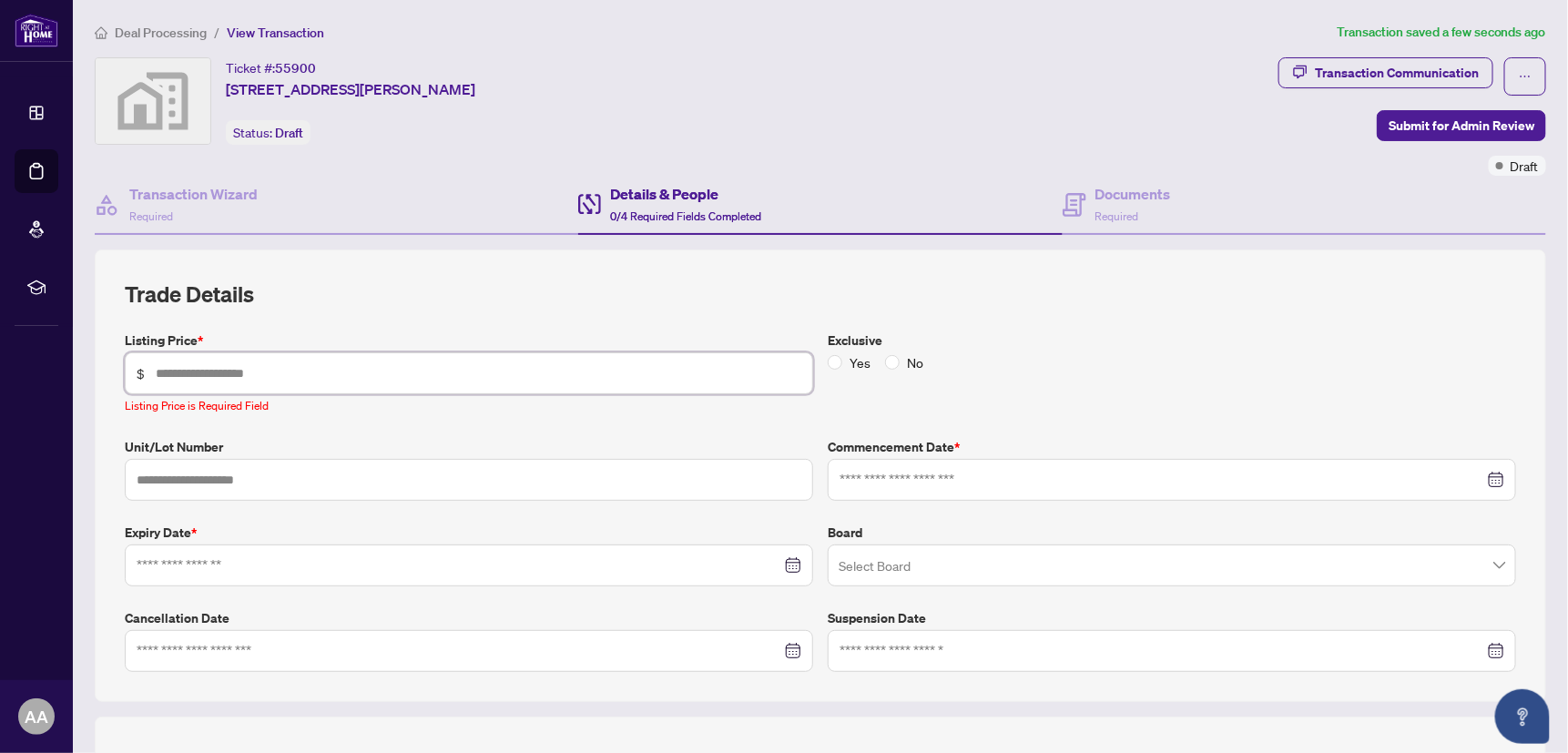
click at [203, 379] on input "text" at bounding box center [478, 373] width 646 height 20
click at [209, 369] on input "text" at bounding box center [478, 373] width 646 height 20
paste input "*********"
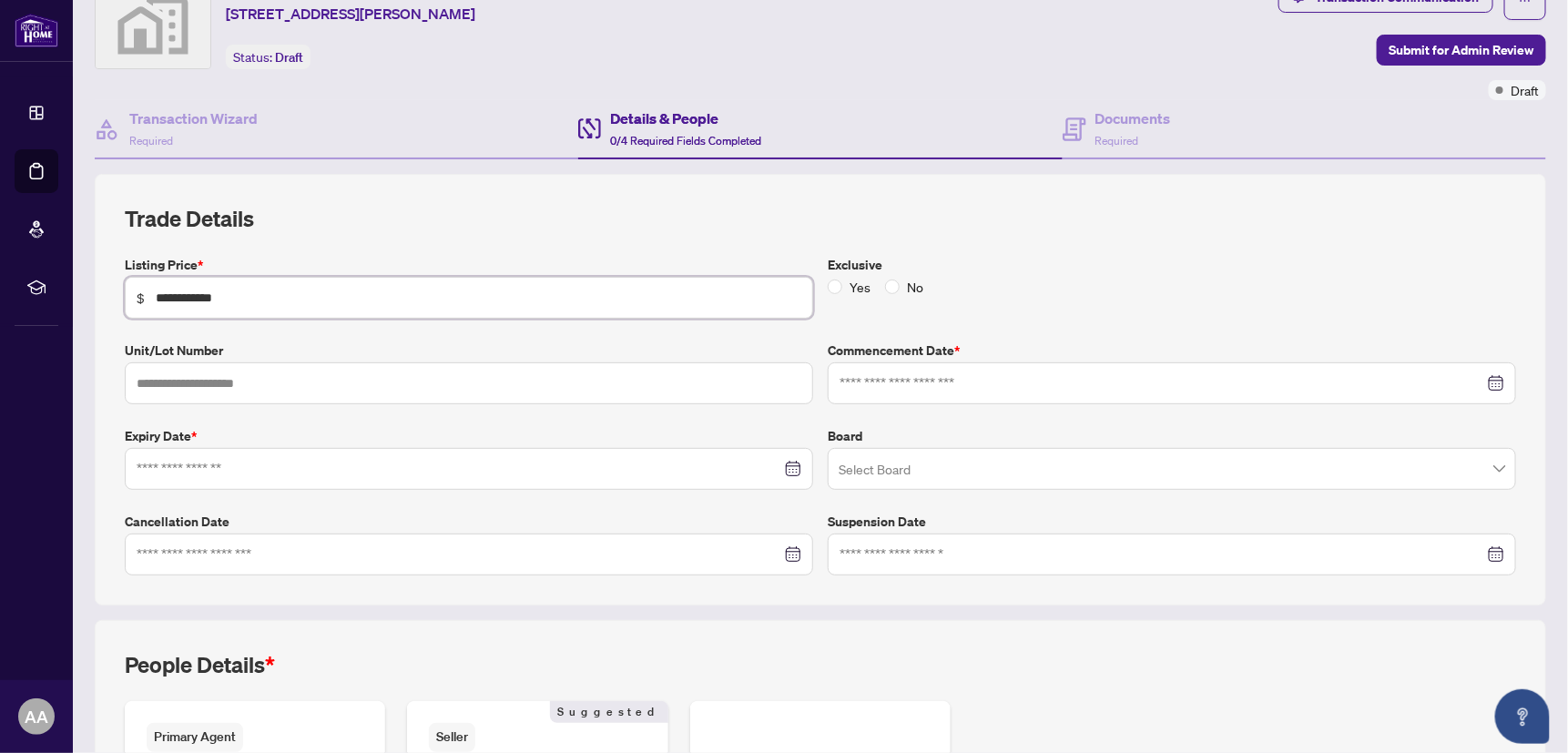
scroll to position [91, 0]
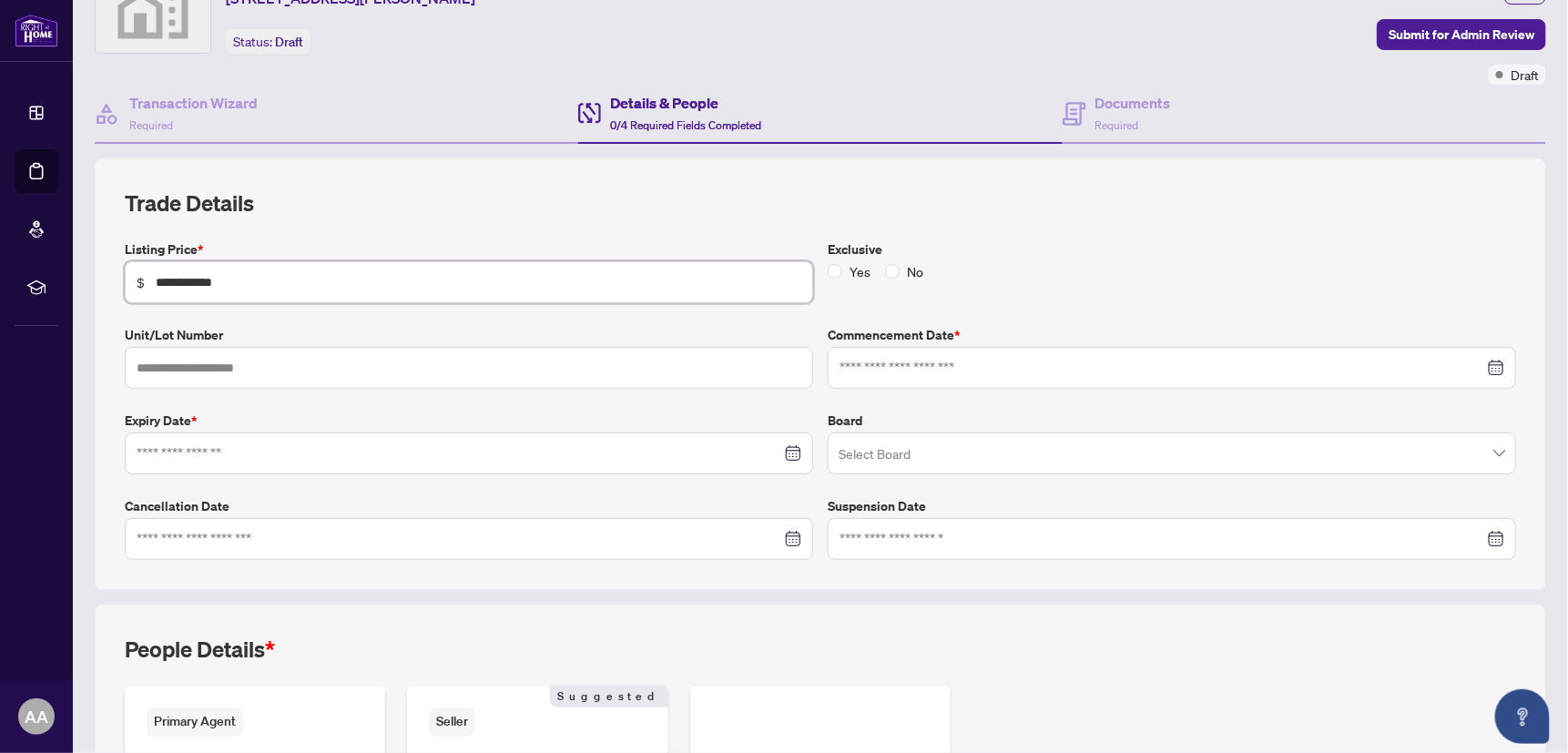
type input "**********"
click at [196, 450] on input at bounding box center [459, 453] width 645 height 20
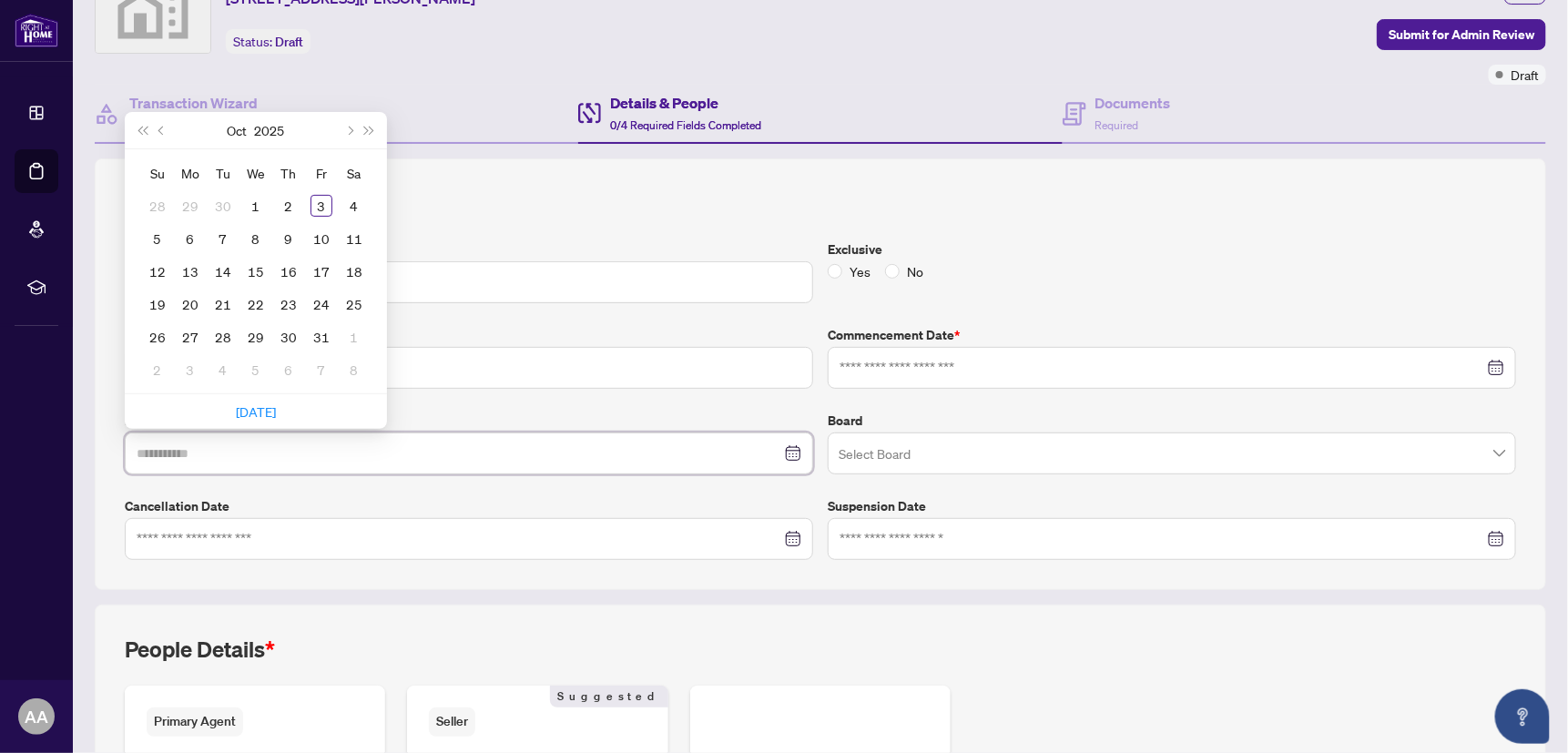
type input "**********"
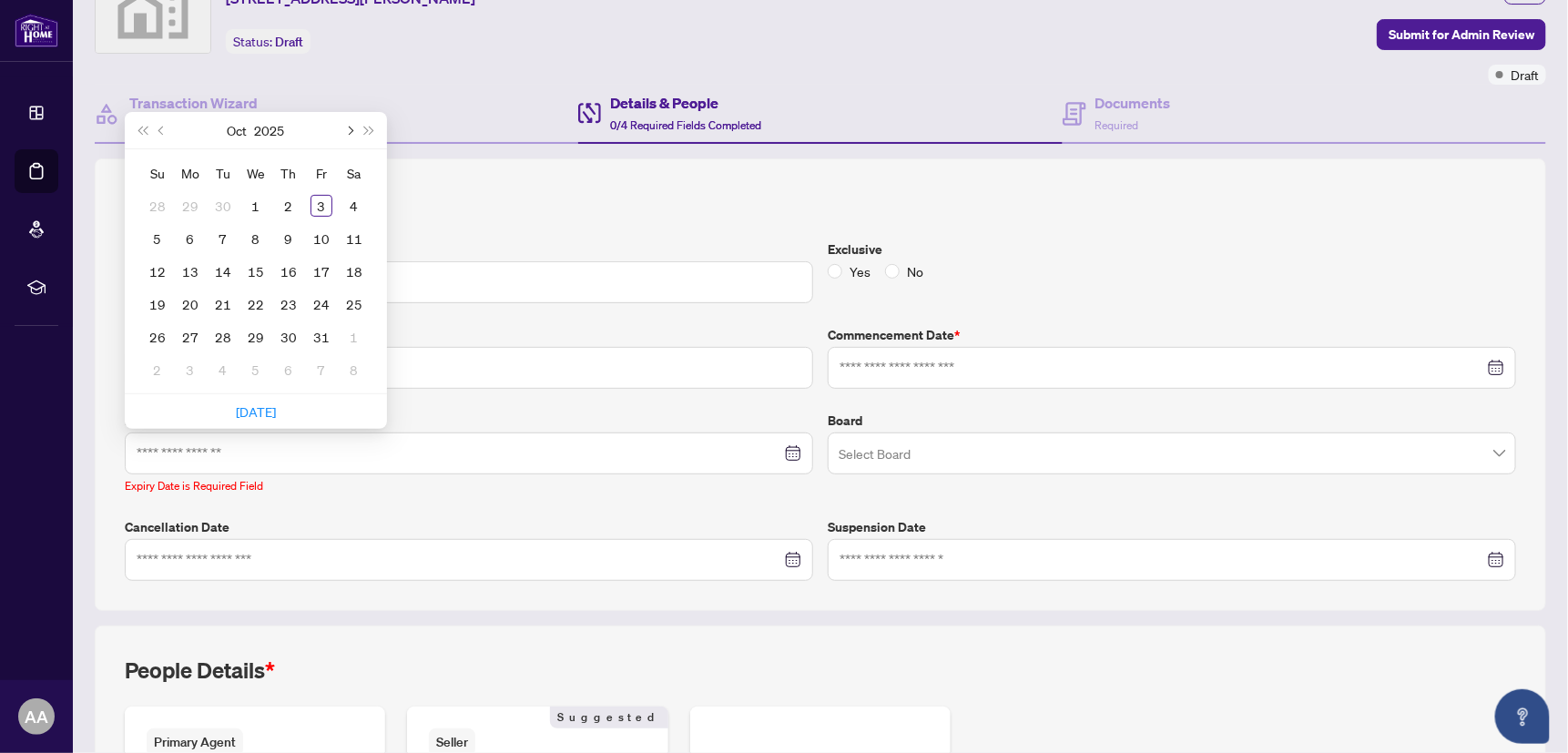
click at [349, 126] on span "Next month (PageDown)" at bounding box center [349, 130] width 9 height 9
type input "**********"
click at [343, 339] on div "31" at bounding box center [353, 337] width 22 height 22
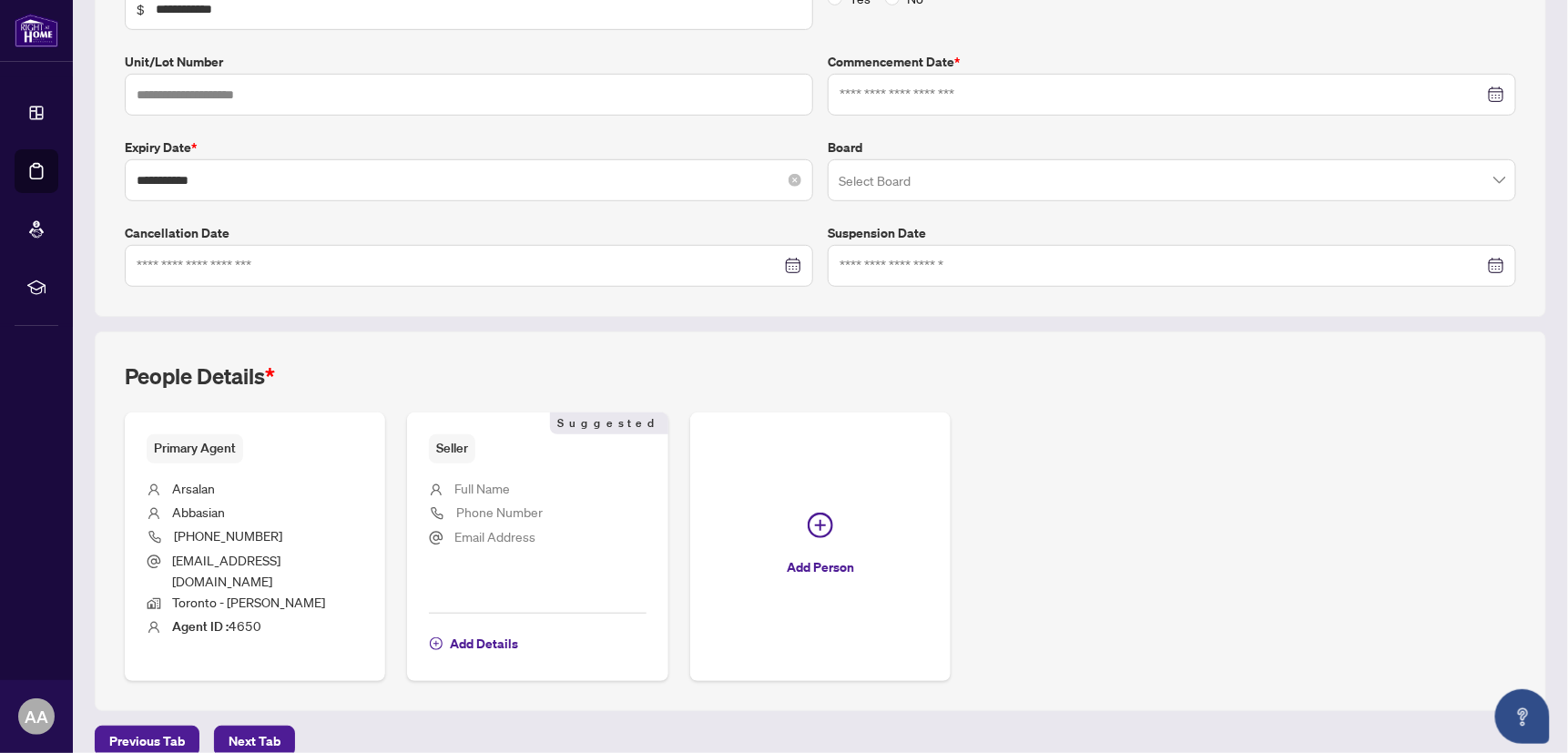
scroll to position [368, 0]
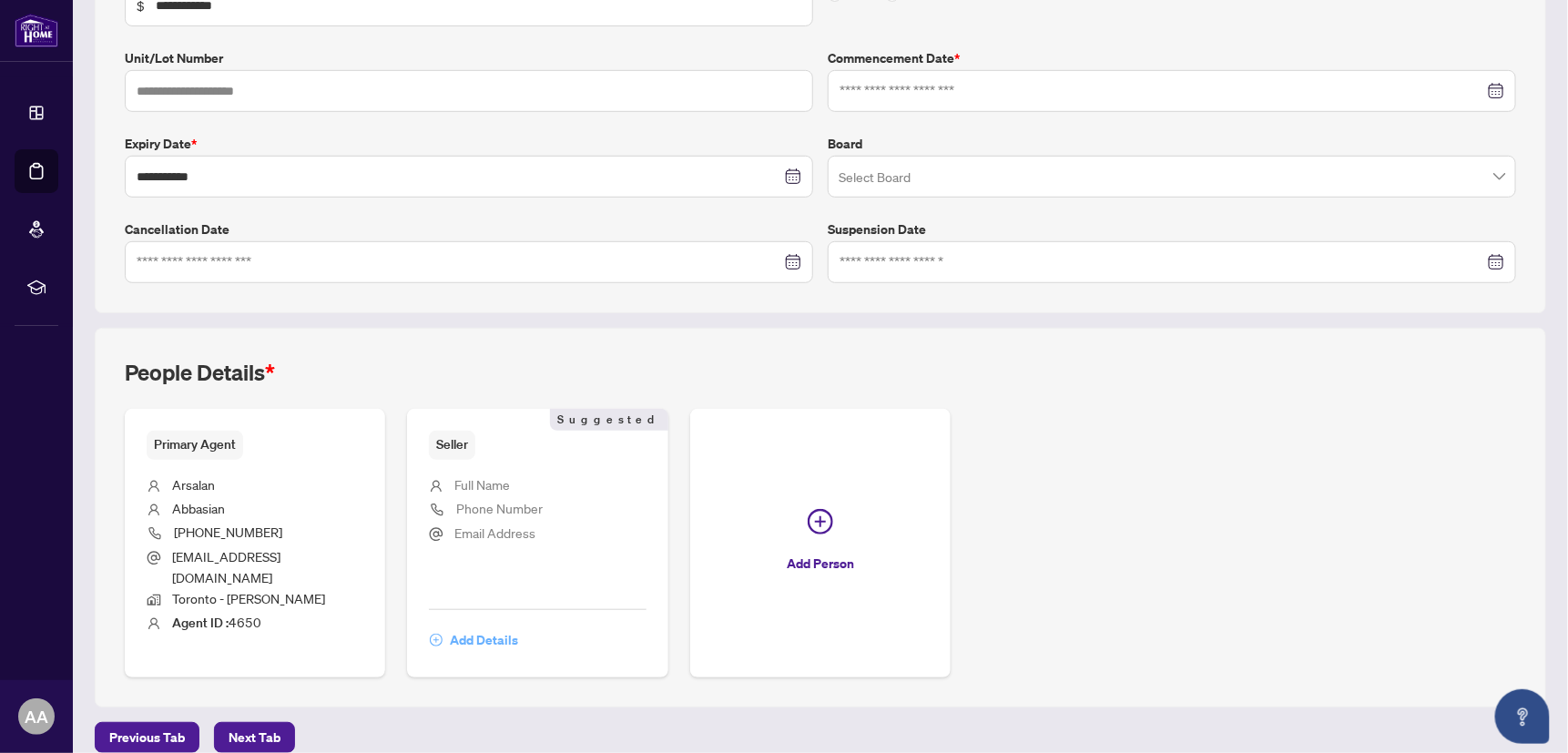
click at [468, 625] on span "Add Details" at bounding box center [484, 640] width 68 height 29
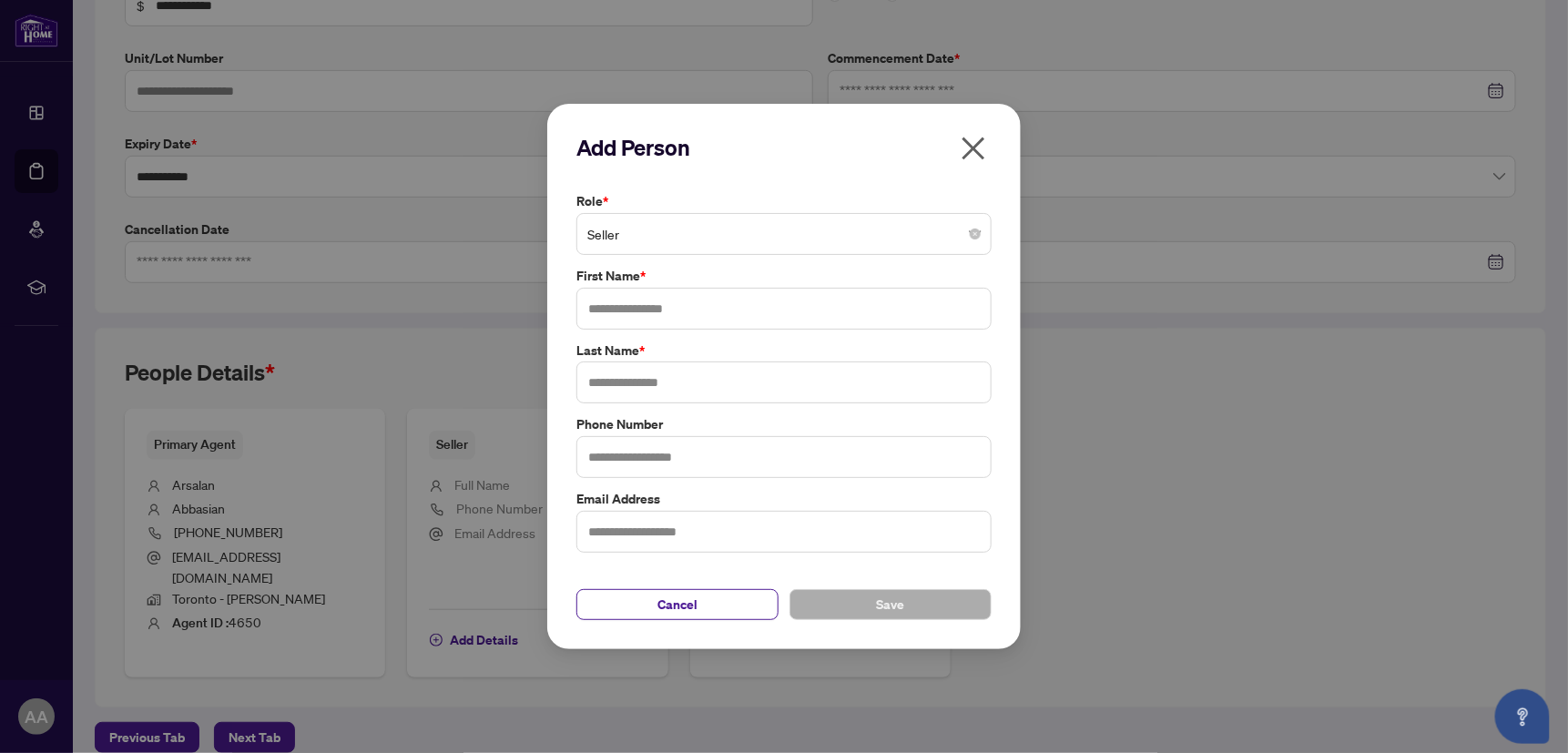
click at [658, 236] on span "Seller" at bounding box center [784, 233] width 394 height 35
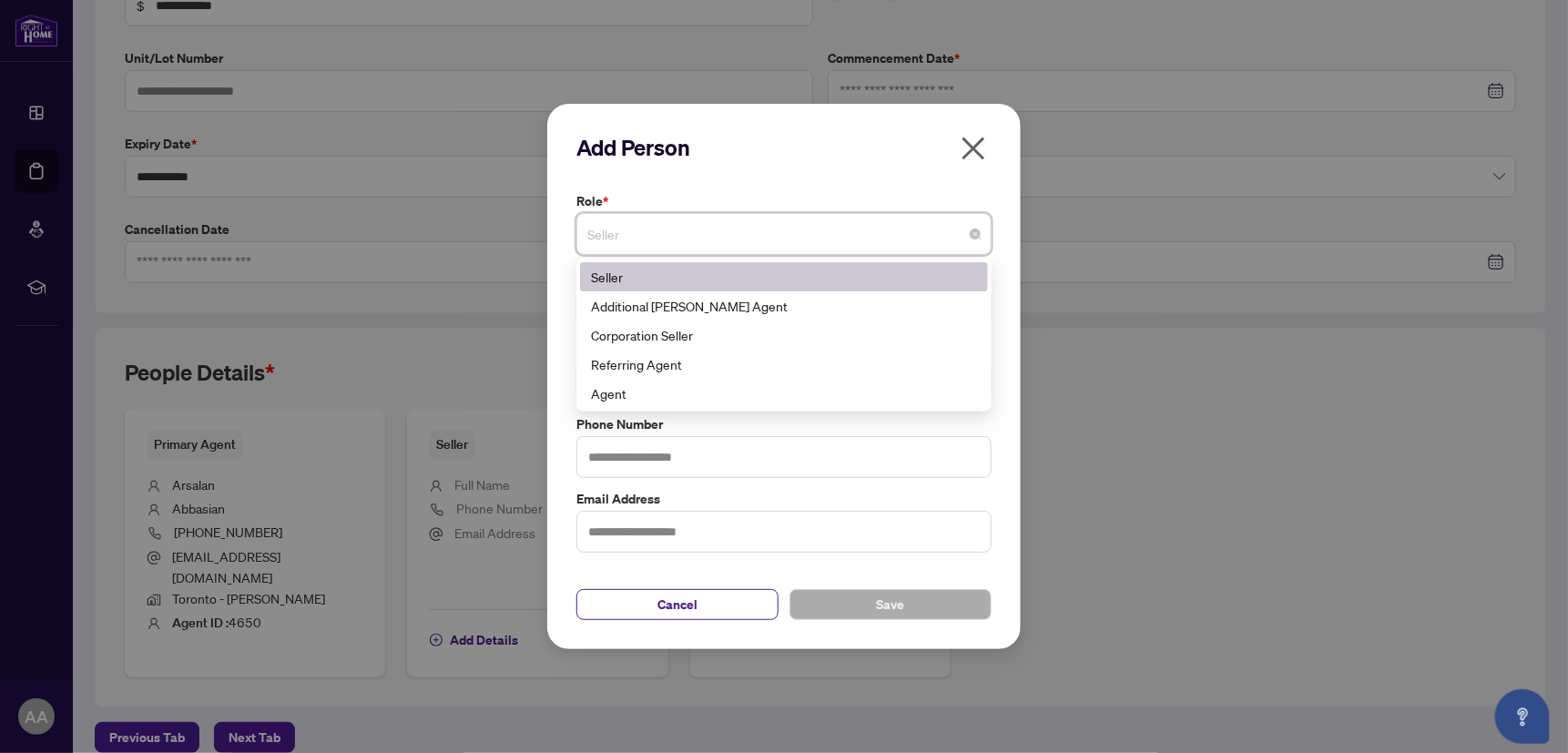
click at [655, 245] on span "Seller" at bounding box center [784, 233] width 394 height 35
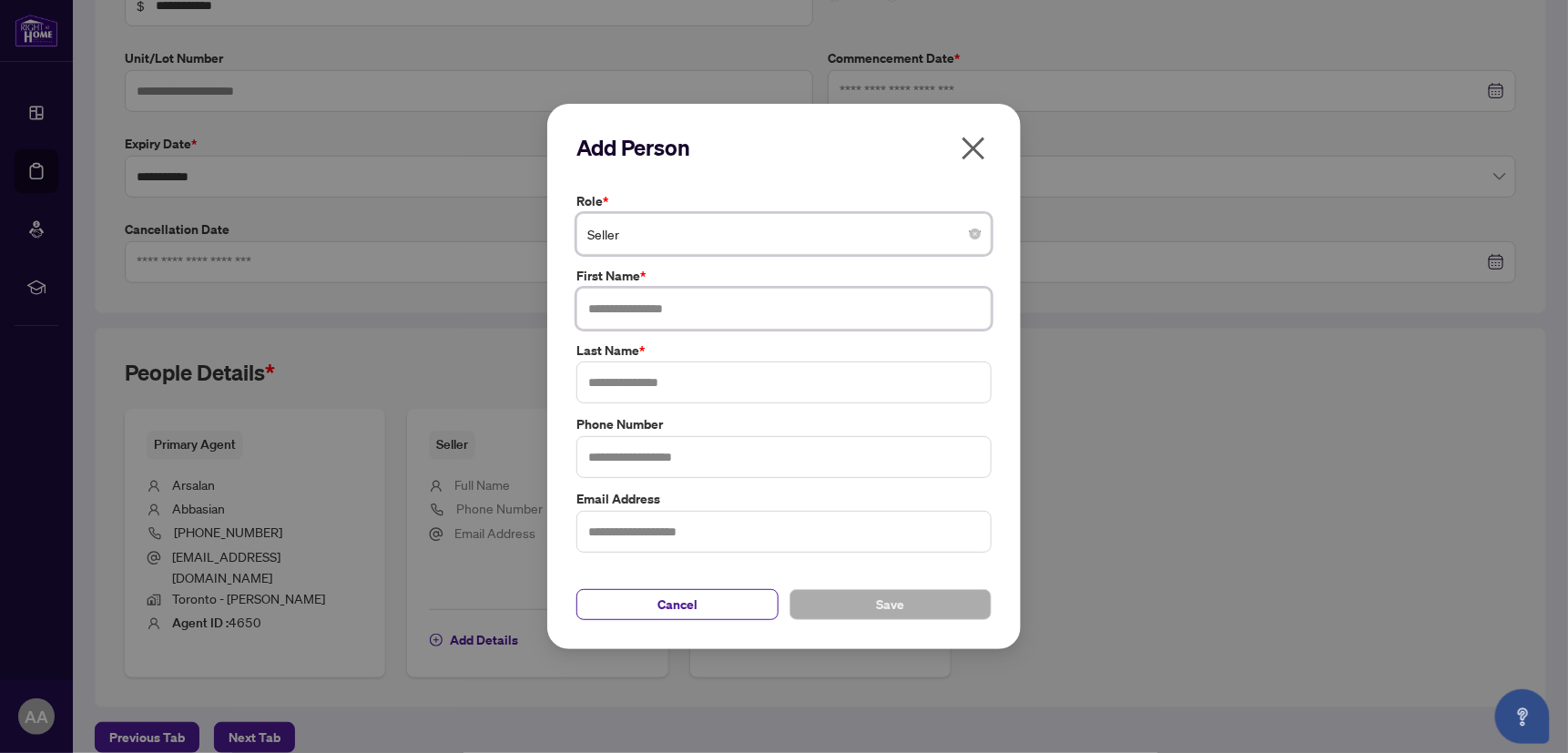
click at [647, 322] on input "text" at bounding box center [784, 309] width 415 height 42
drag, startPoint x: 672, startPoint y: 310, endPoint x: 794, endPoint y: 311, distance: 122.0
click at [794, 311] on input "**********" at bounding box center [784, 309] width 415 height 42
type input "**********"
click at [634, 382] on input "text" at bounding box center [784, 383] width 415 height 42
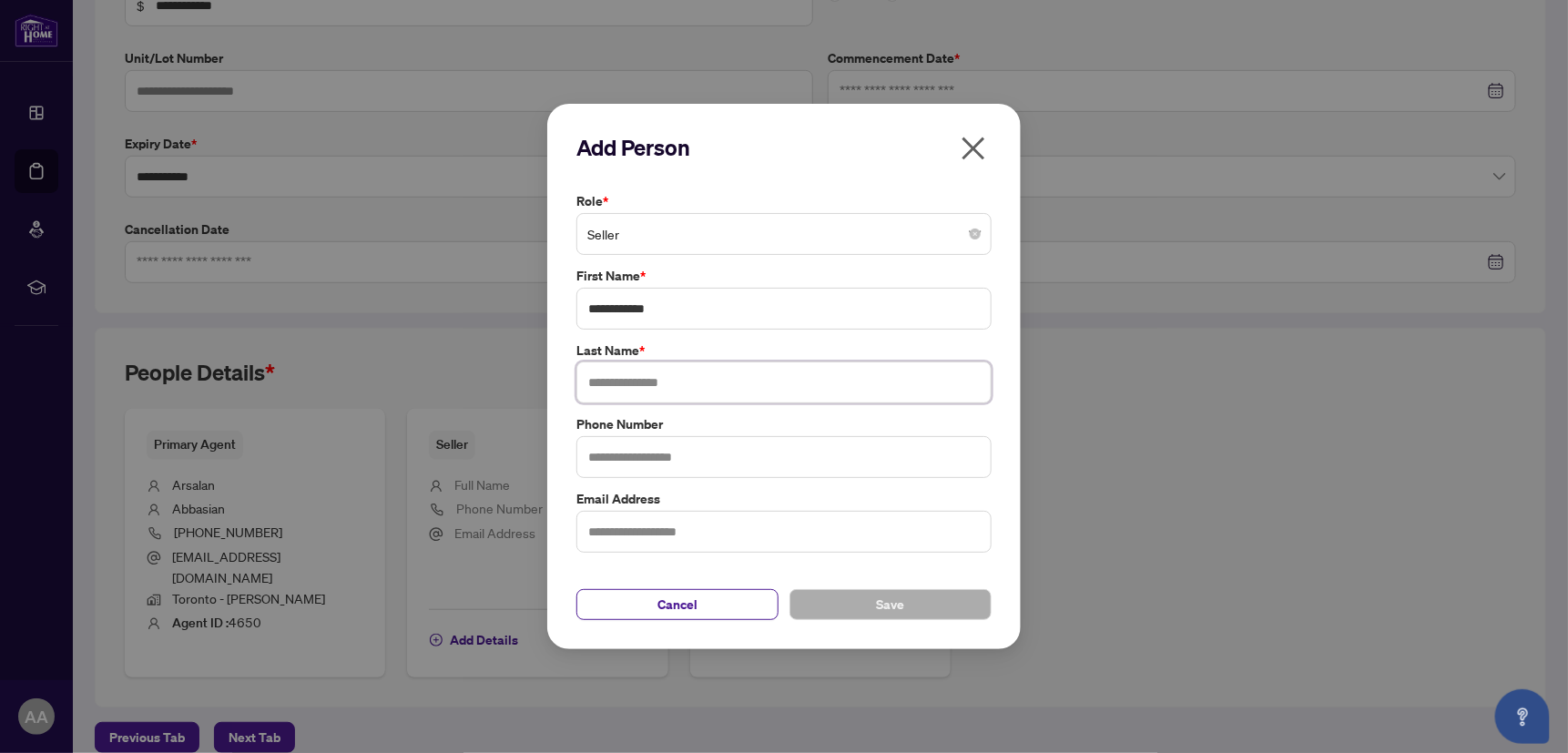
paste input "**********"
type input "**********"
click at [864, 603] on button "Save" at bounding box center [890, 604] width 202 height 31
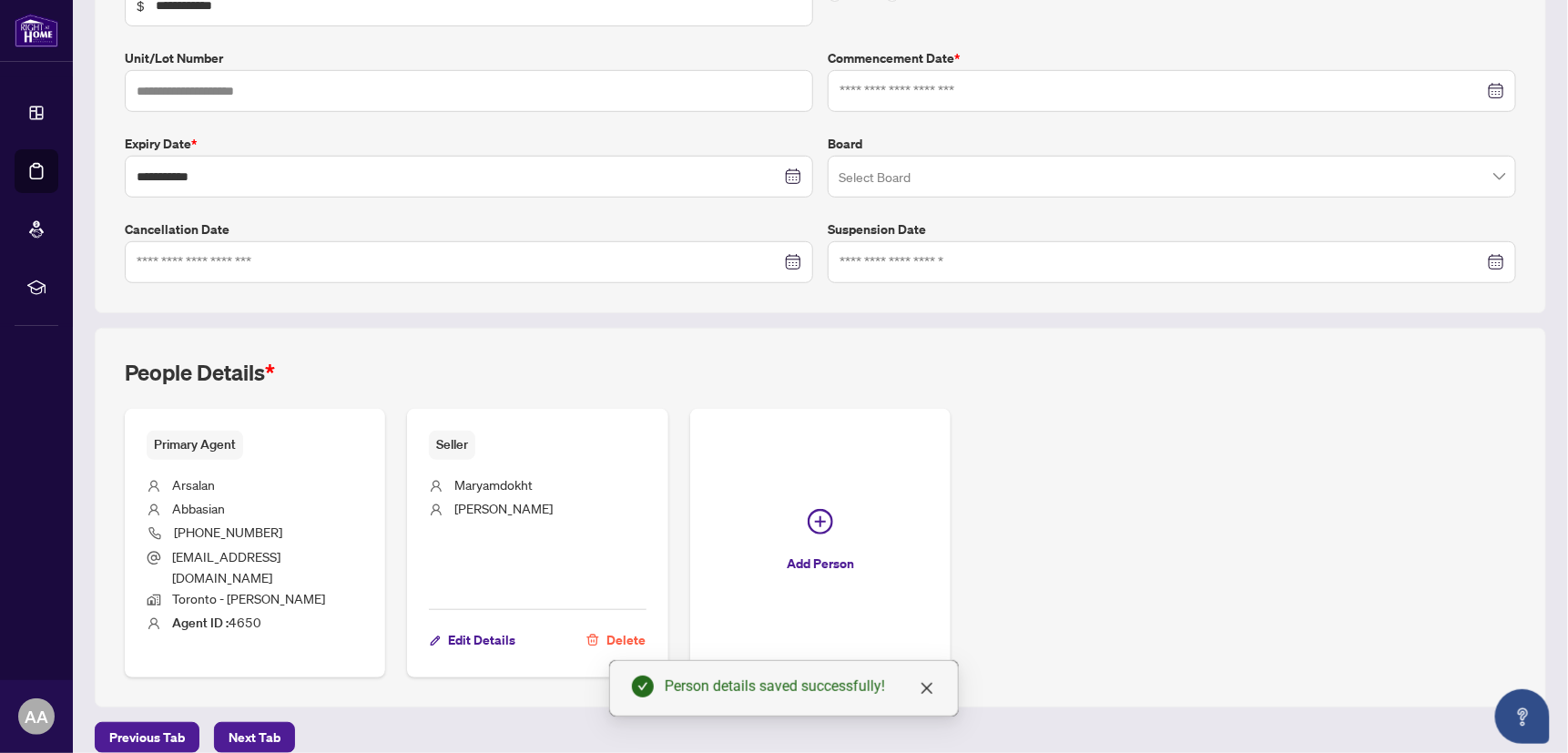
click at [1021, 573] on div "Primary Agent [PERSON_NAME] [PHONE_NUMBER] [EMAIL_ADDRESS][DOMAIN_NAME] Toronto…" at bounding box center [820, 543] width 1391 height 269
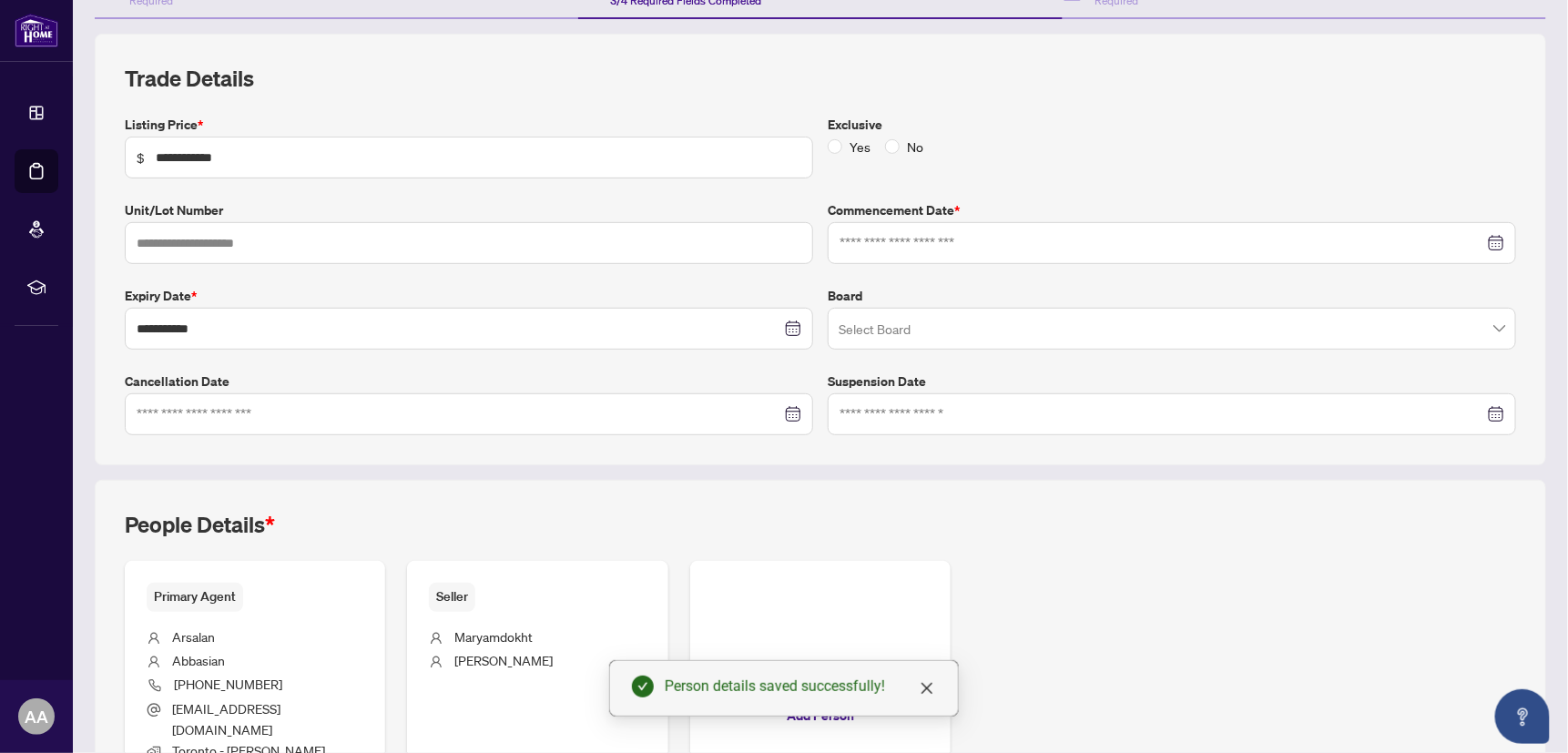
scroll to position [156, 0]
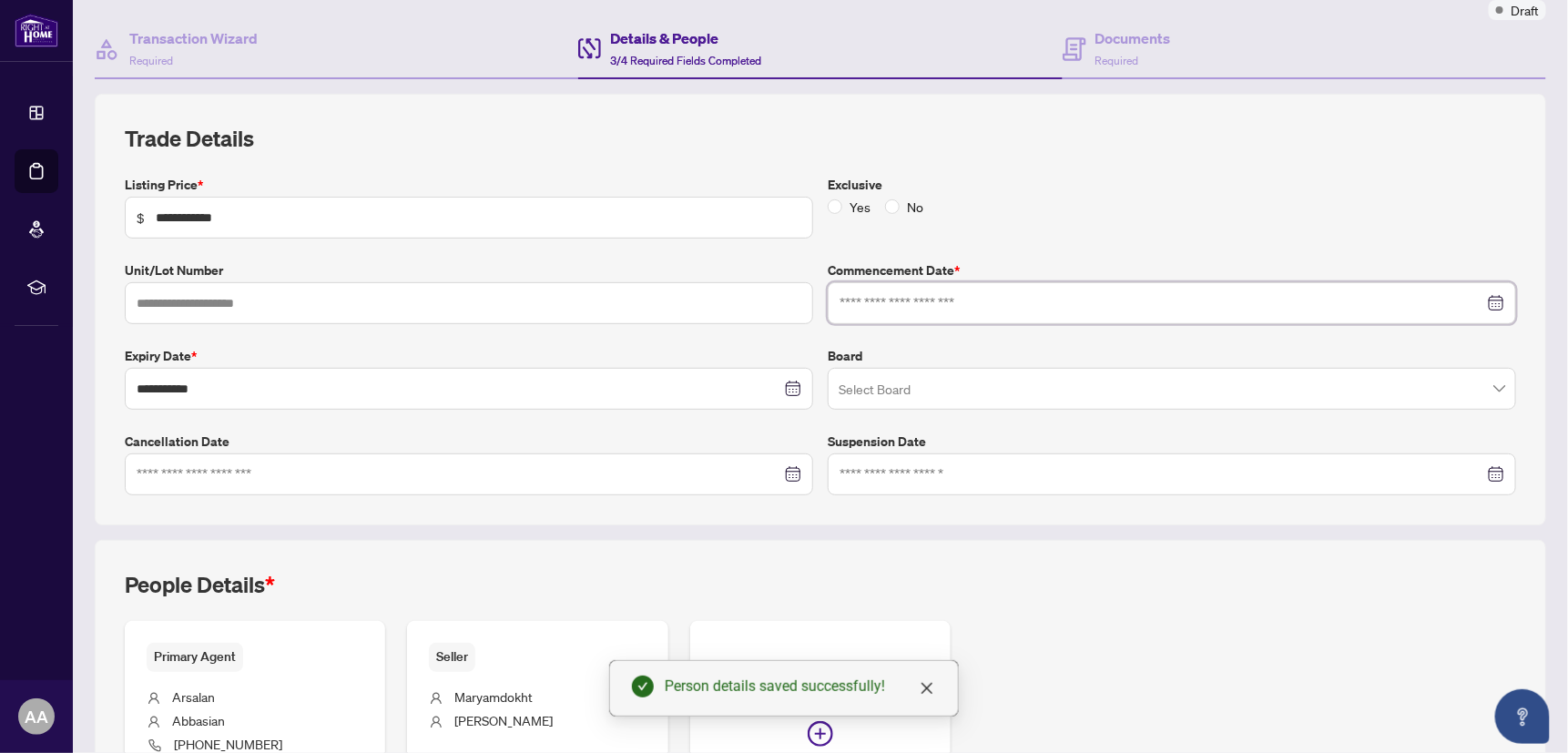
click at [947, 303] on input at bounding box center [1162, 303] width 645 height 20
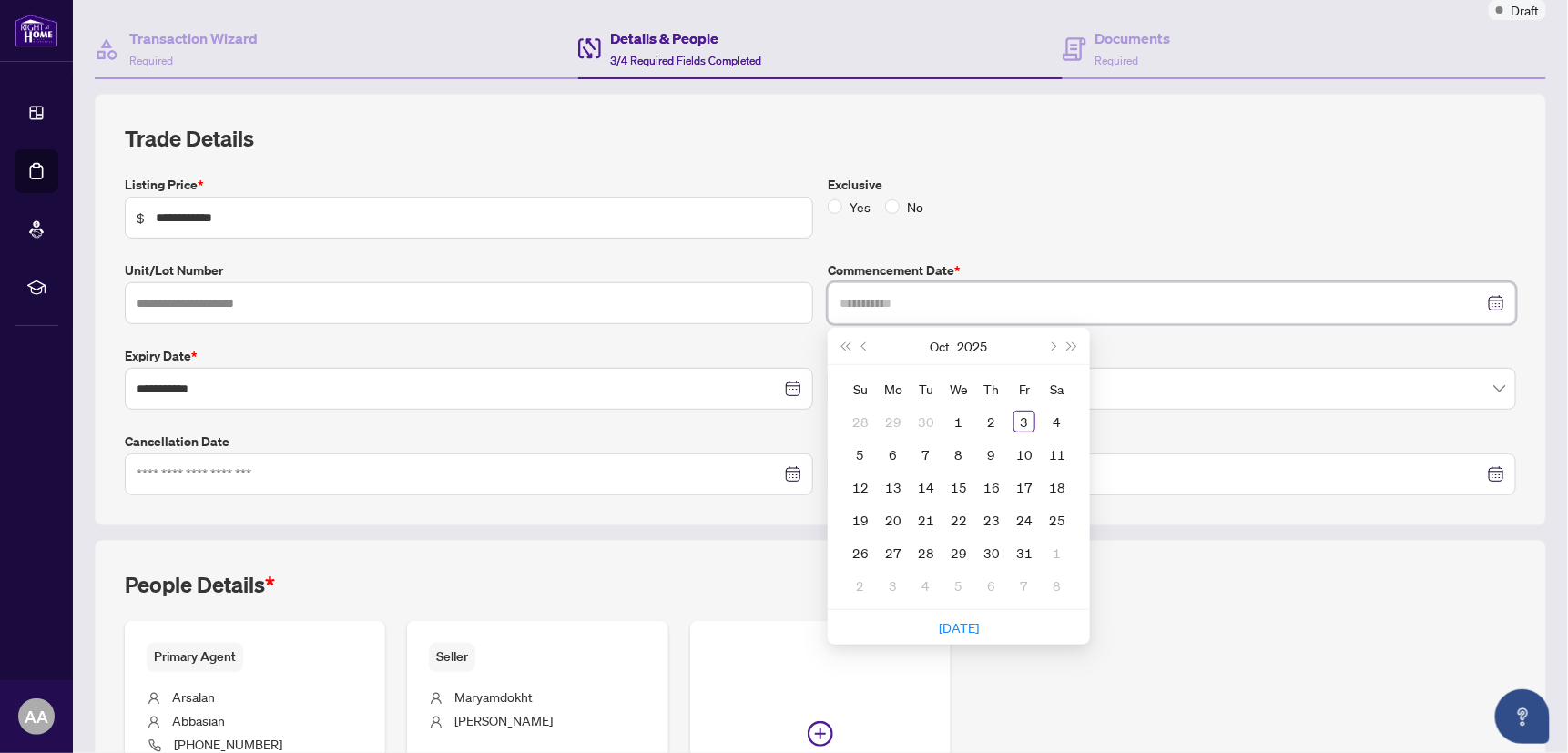
type input "**********"
click at [828, 267] on label "Commencement Date *" at bounding box center [1172, 270] width 688 height 20
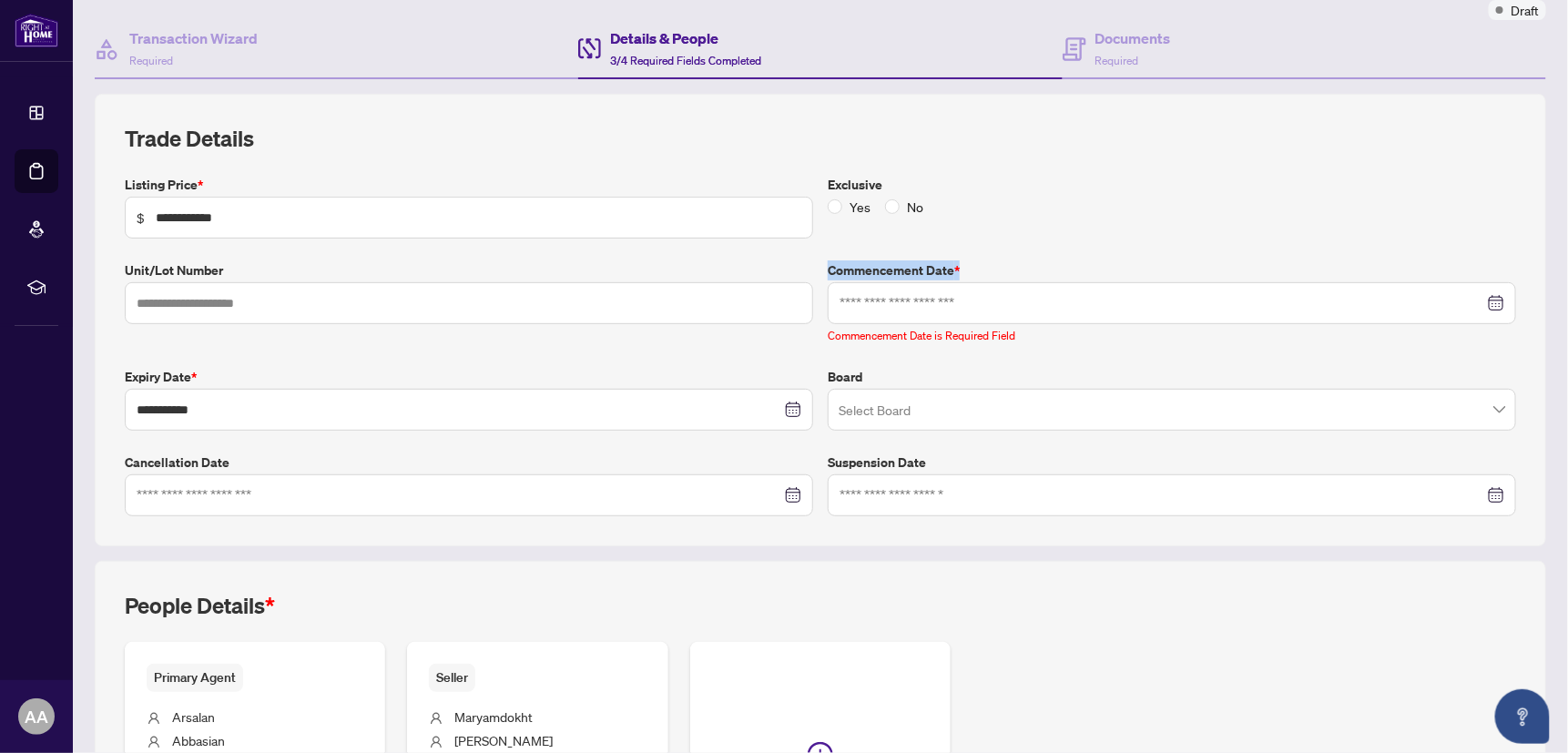
drag, startPoint x: 822, startPoint y: 265, endPoint x: 970, endPoint y: 280, distance: 148.8
click at [970, 280] on div "Commencement Date * [DATE] Su Mo Tu We Th Fr Sa 28 29 30 1 2 3 4 5 6 7 8 9 10 1…" at bounding box center [1172, 303] width 703 height 84
click at [906, 316] on div at bounding box center [1172, 303] width 688 height 42
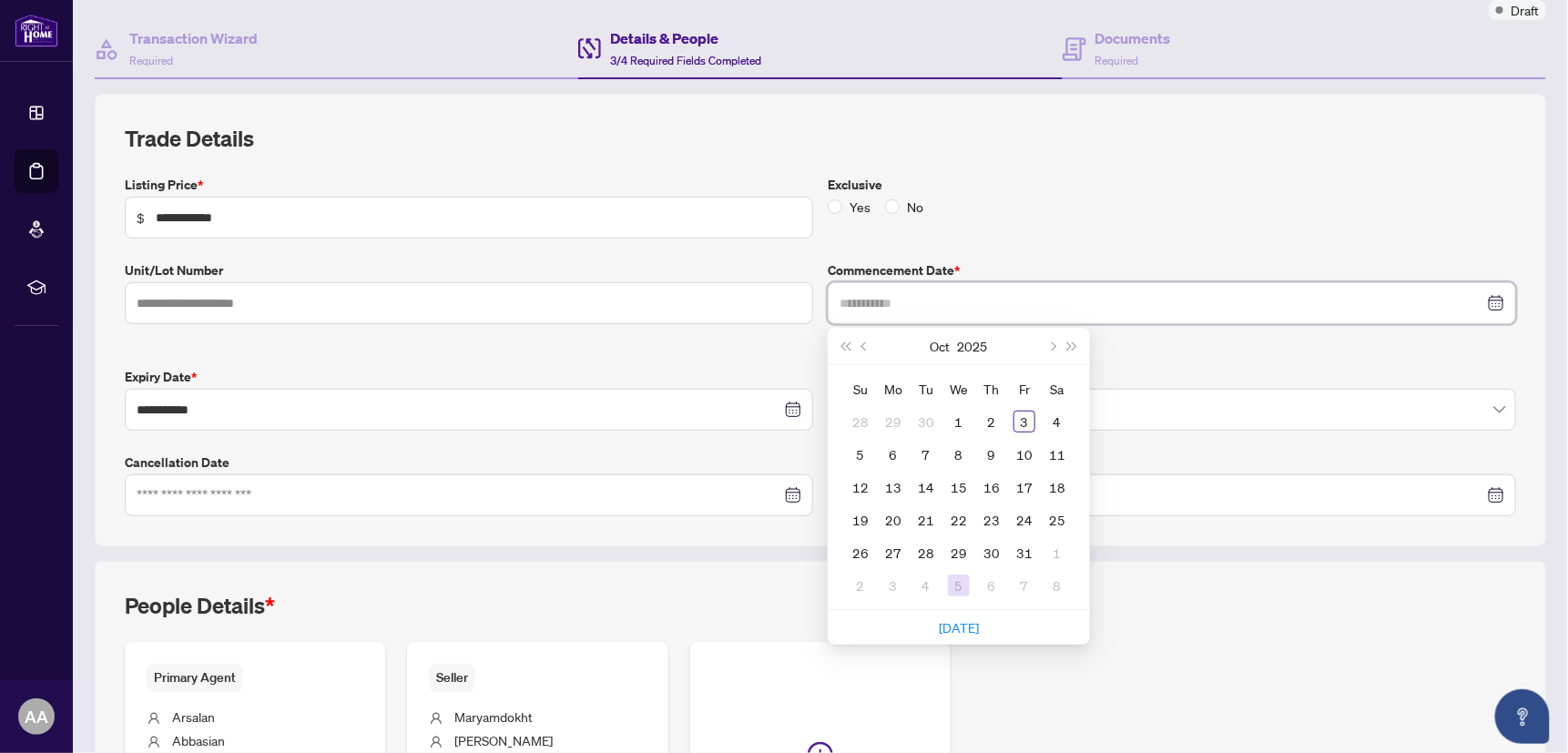
type input "**********"
click at [969, 625] on link "[DATE]" at bounding box center [958, 627] width 40 height 16
type input "**********"
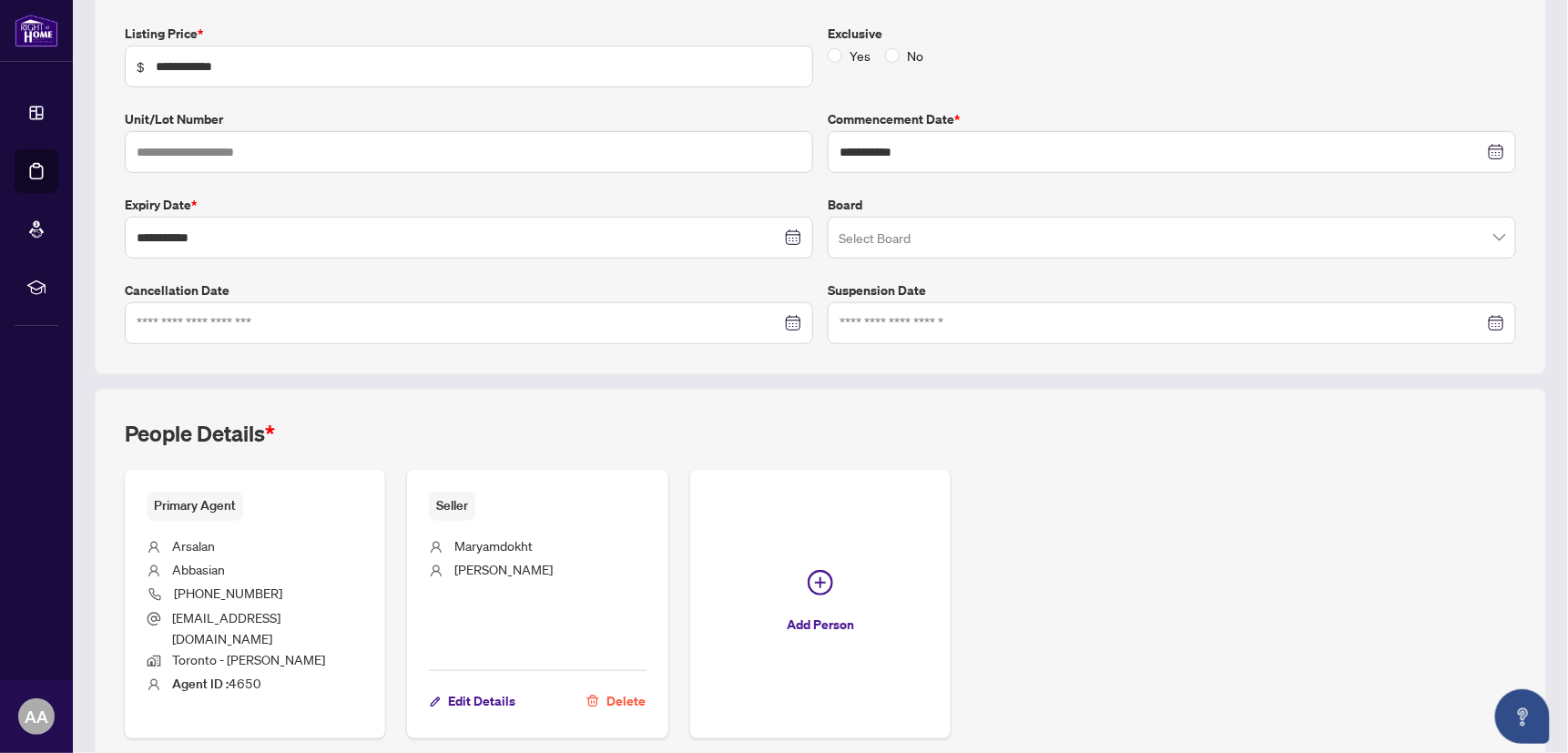
scroll to position [368, 0]
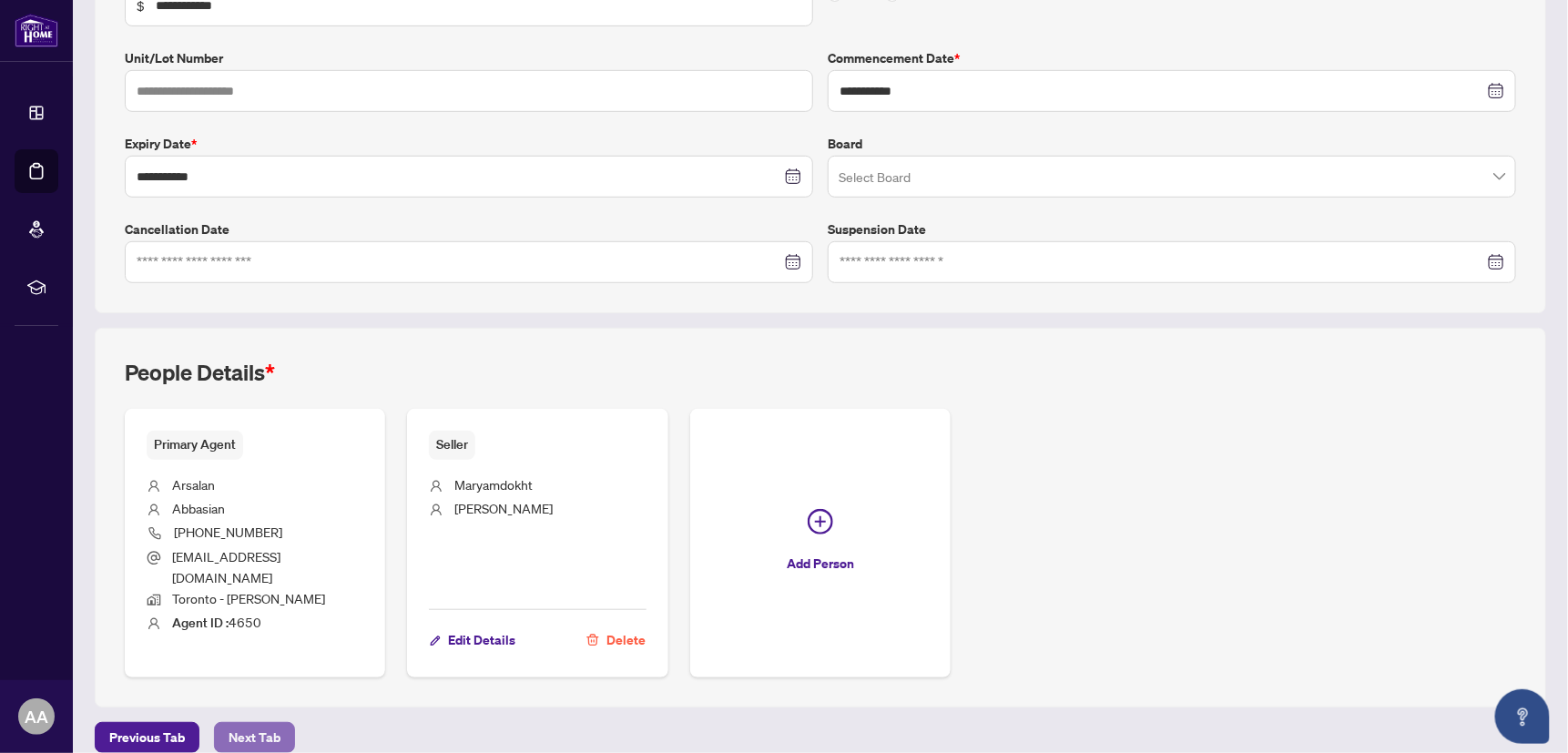
click at [271, 723] on span "Next Tab" at bounding box center [254, 737] width 52 height 29
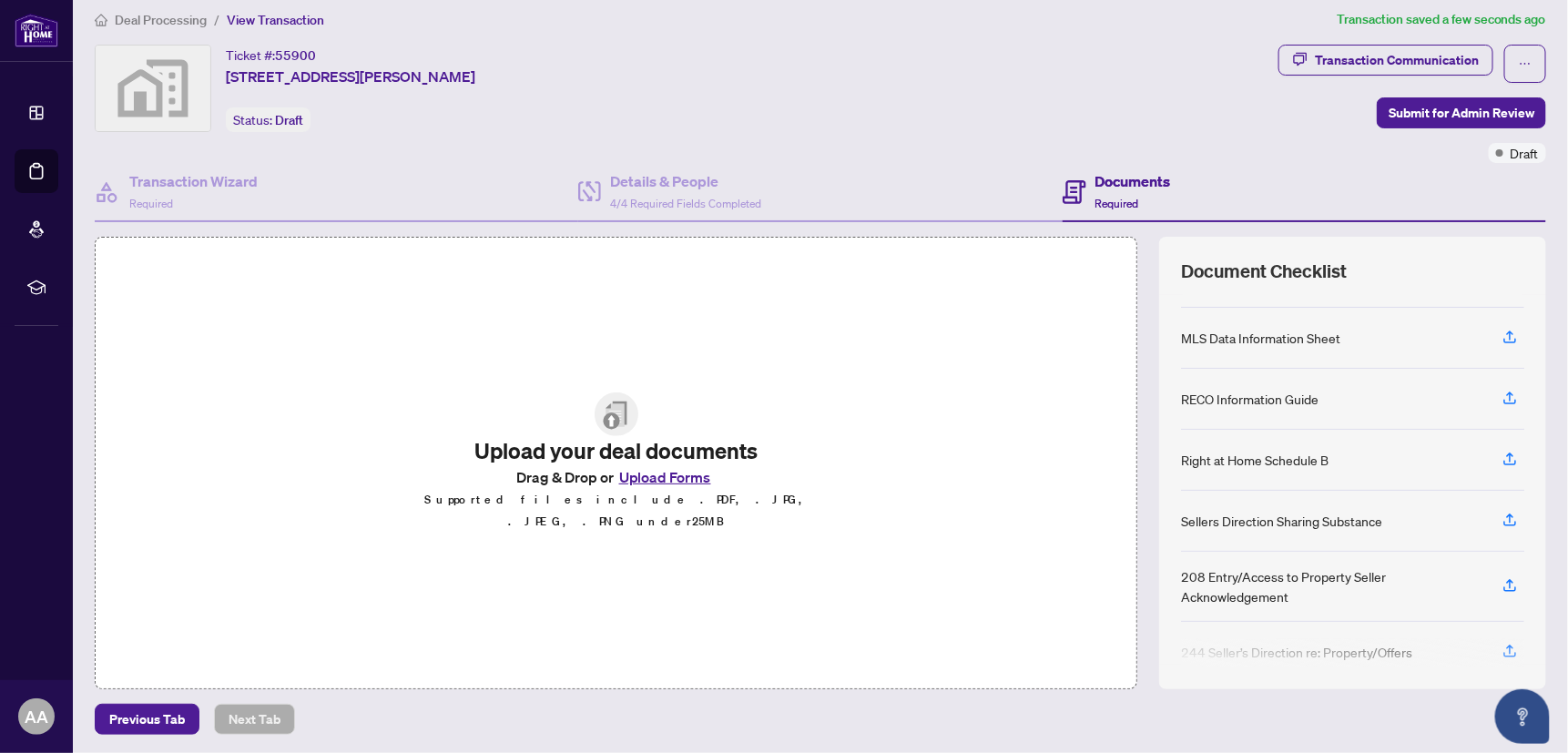
scroll to position [186, 0]
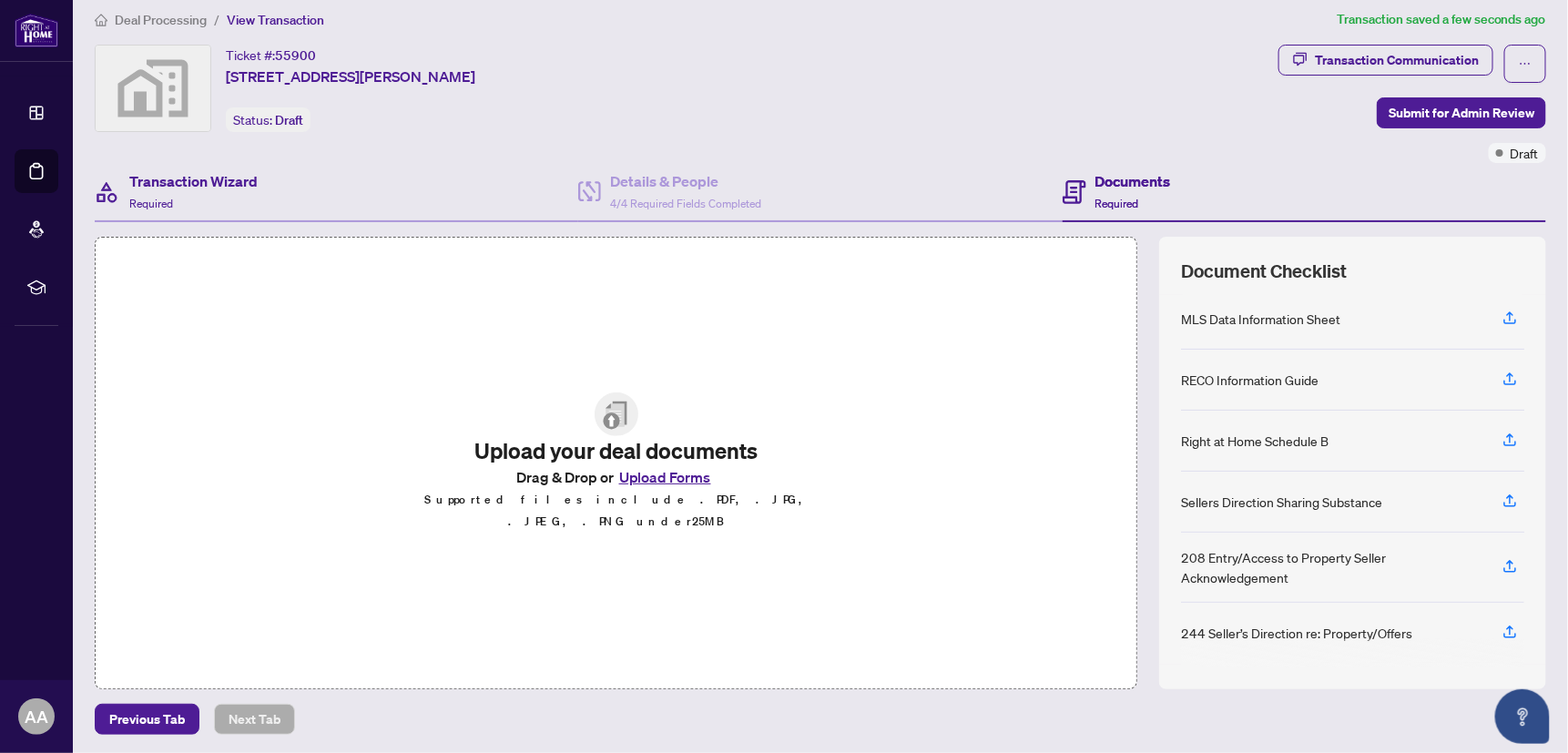
click at [462, 167] on div "Transaction Wizard Required" at bounding box center [336, 192] width 484 height 59
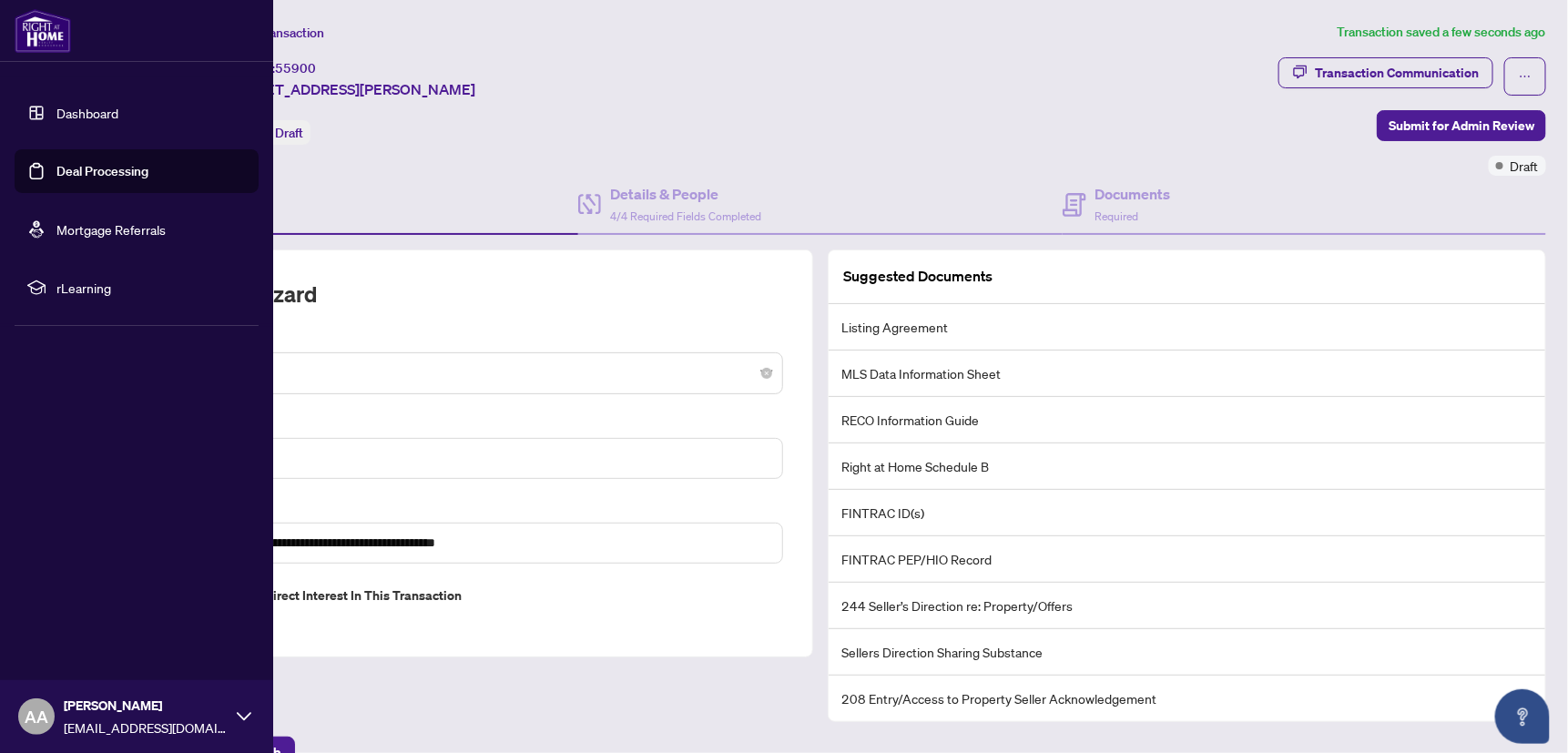
click at [56, 105] on link "Dashboard" at bounding box center [87, 113] width 62 height 16
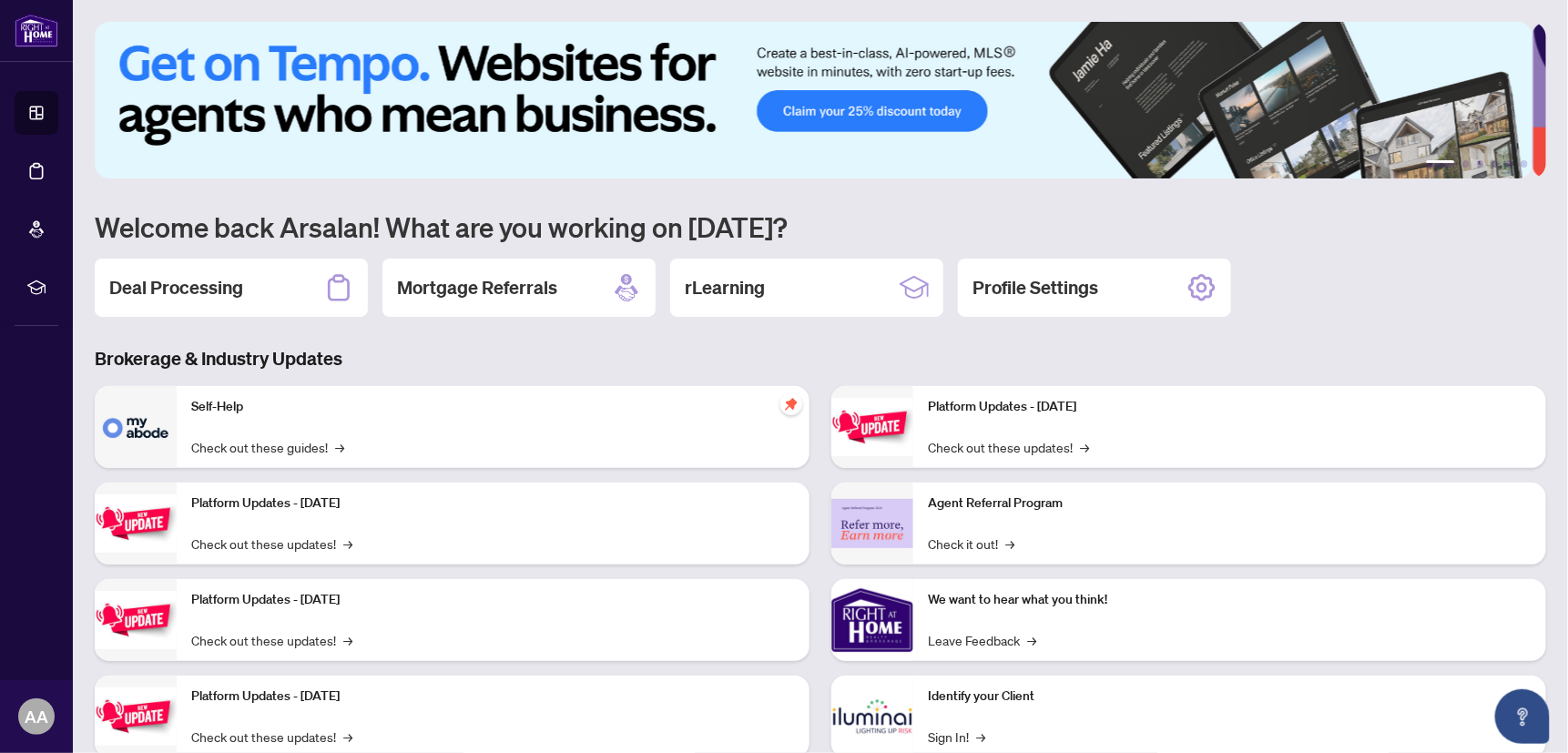
click at [887, 201] on div "1 2 3 4 5 6 Welcome back Arsalan! What are you working on [DATE]? Deal Processi…" at bounding box center [820, 403] width 1451 height 763
click at [250, 288] on div "Deal Processing" at bounding box center [231, 288] width 273 height 58
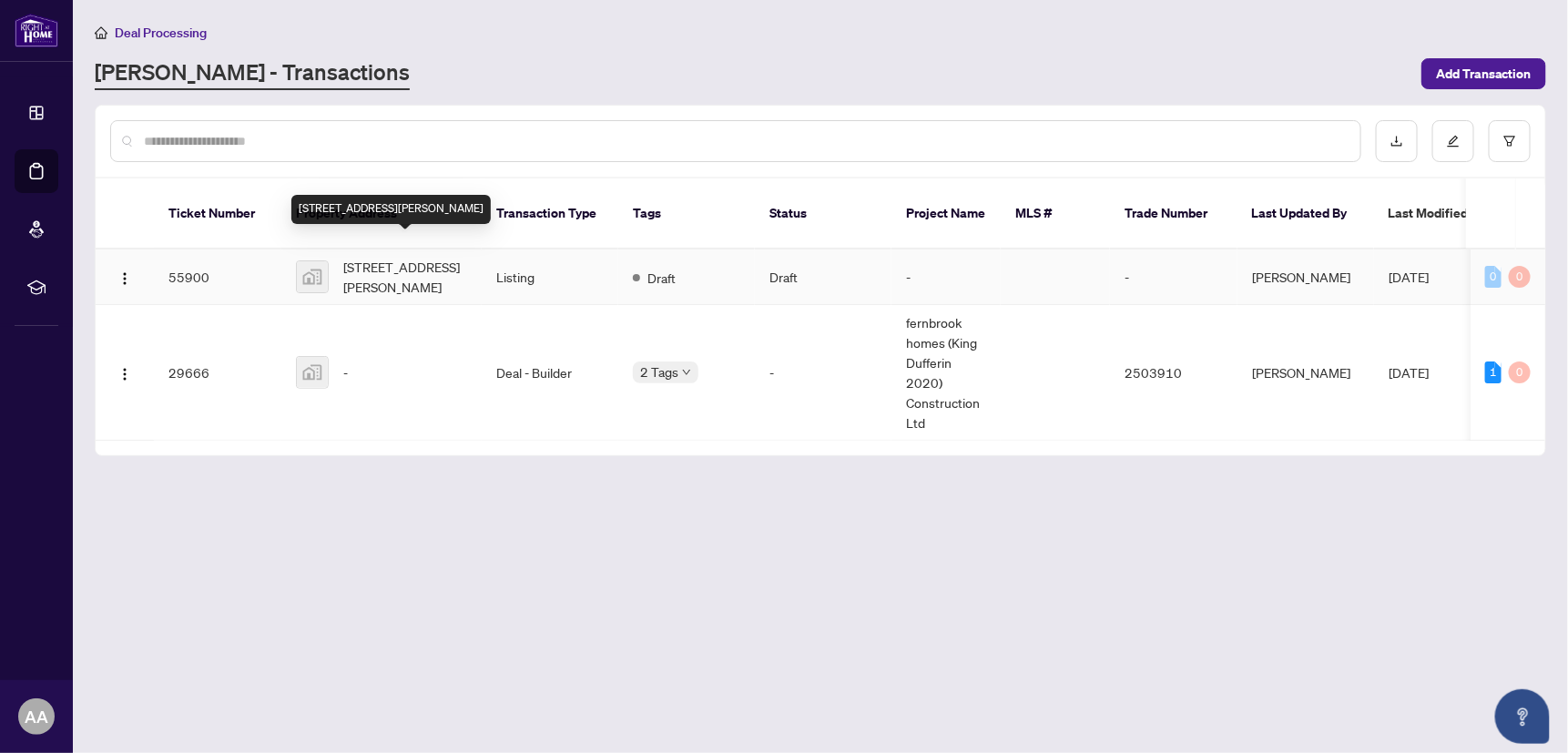
click at [428, 257] on span "[STREET_ADDRESS][PERSON_NAME]" at bounding box center [405, 277] width 124 height 40
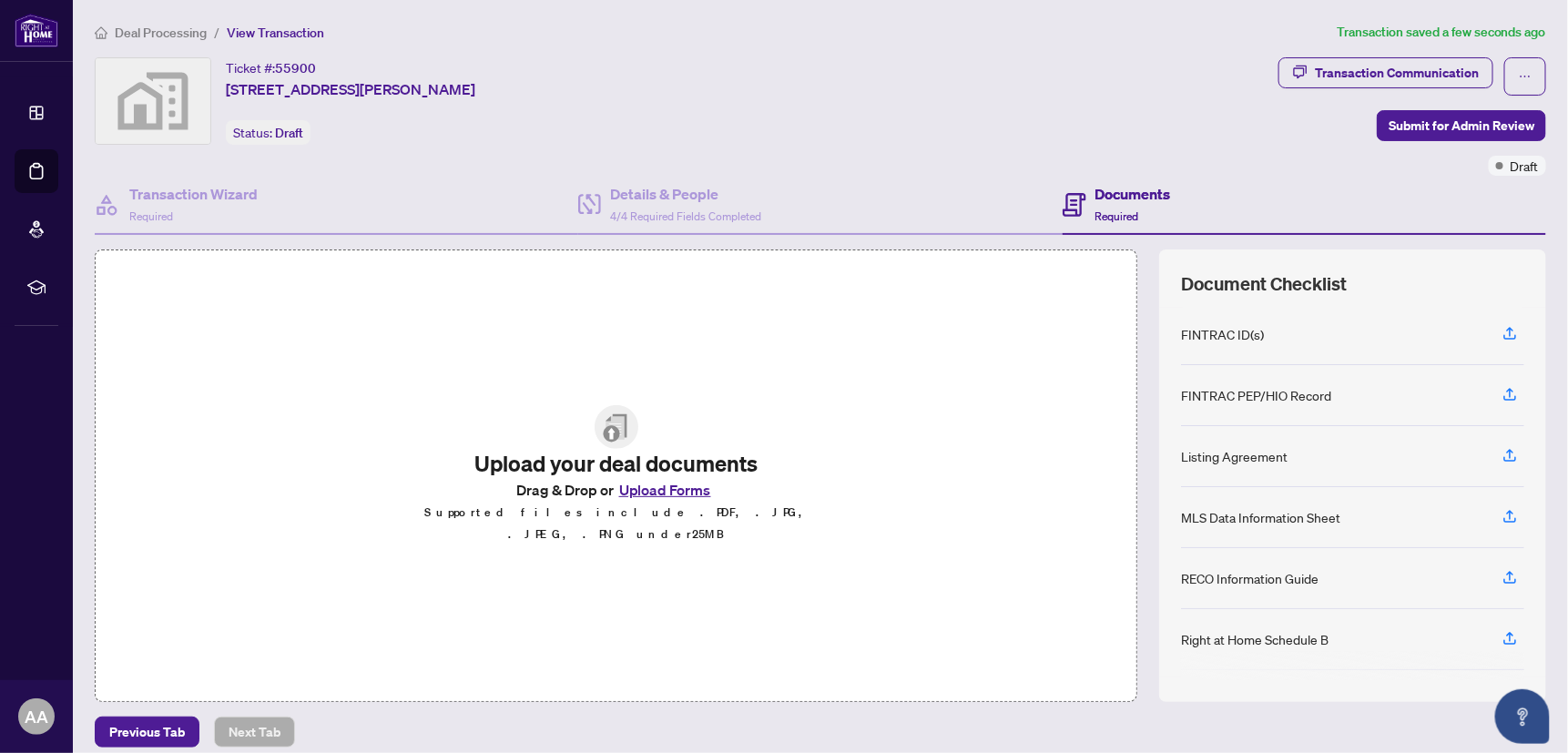
scroll to position [13, 0]
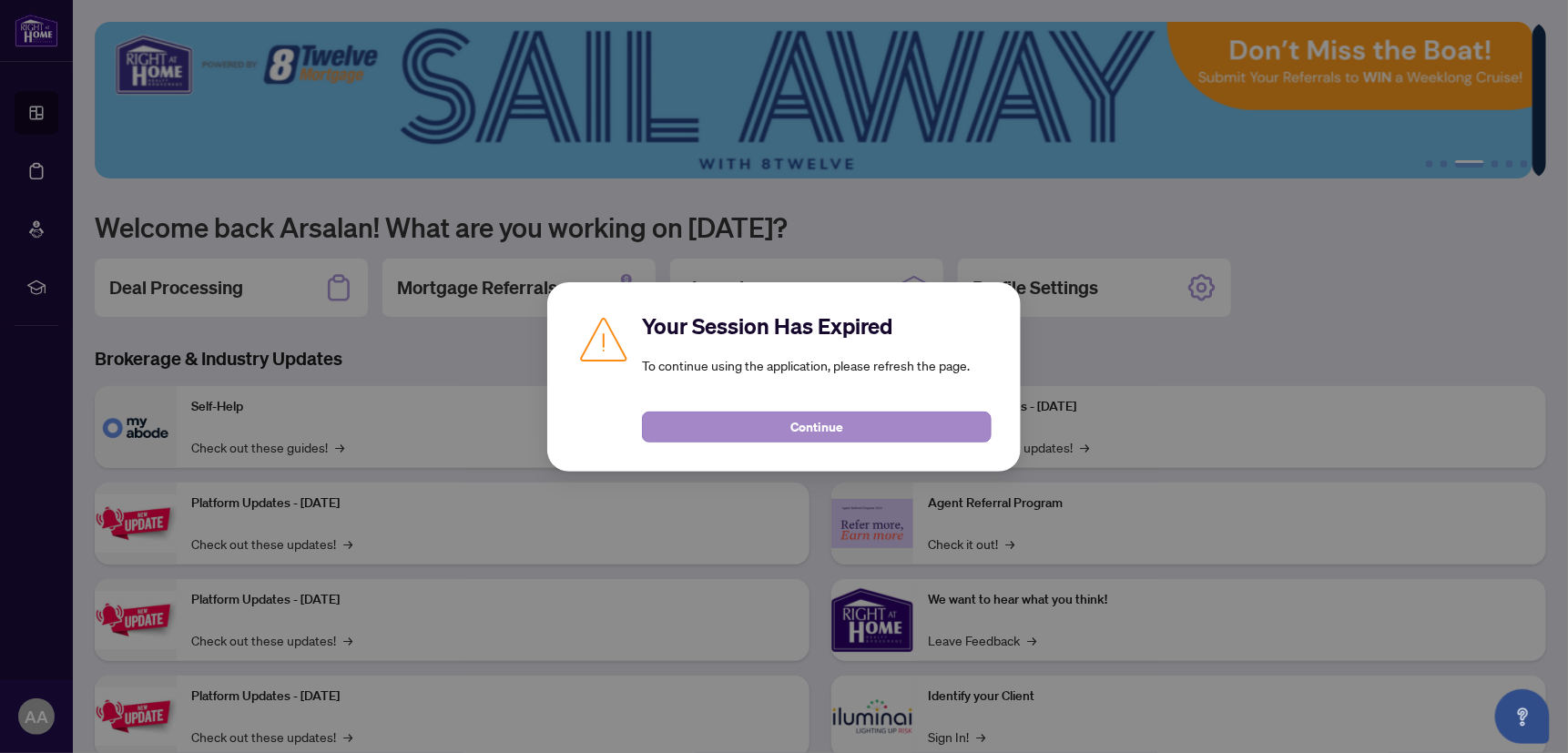
scroll to position [51, 0]
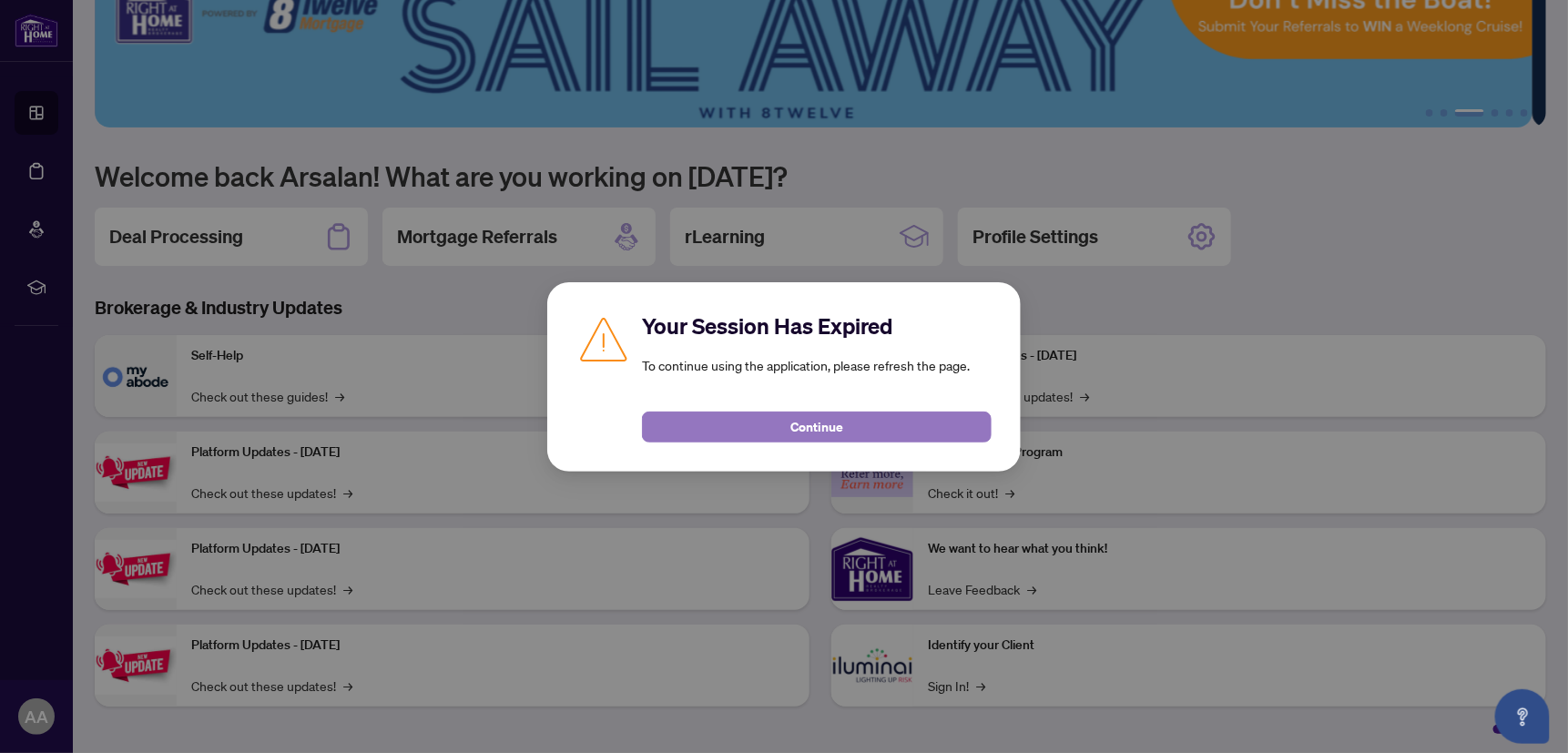
click at [745, 419] on button "Continue" at bounding box center [816, 427] width 350 height 31
